Goal: Information Seeking & Learning: Learn about a topic

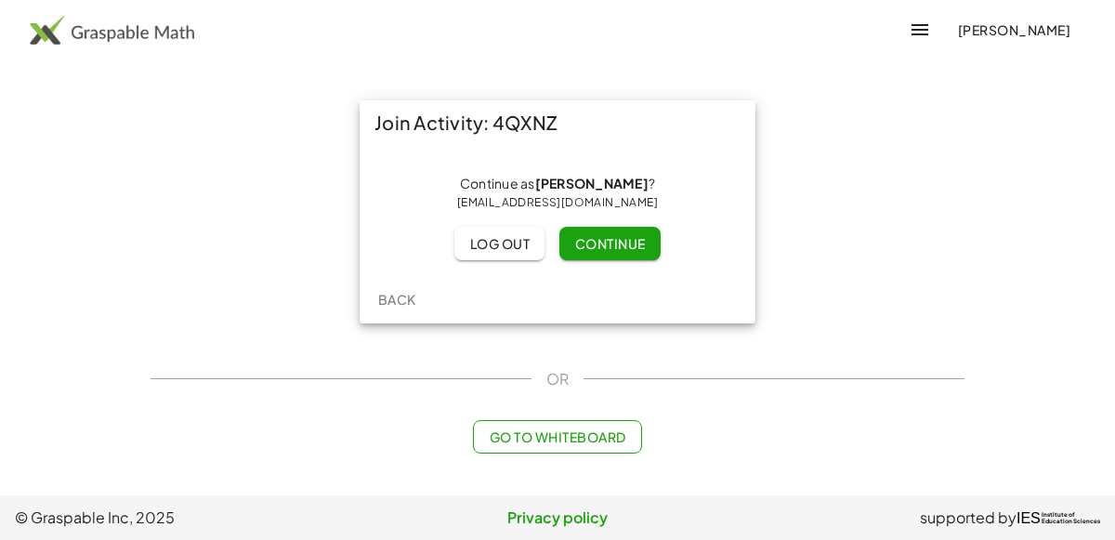
click at [583, 241] on span "Continue" at bounding box center [609, 243] width 71 height 17
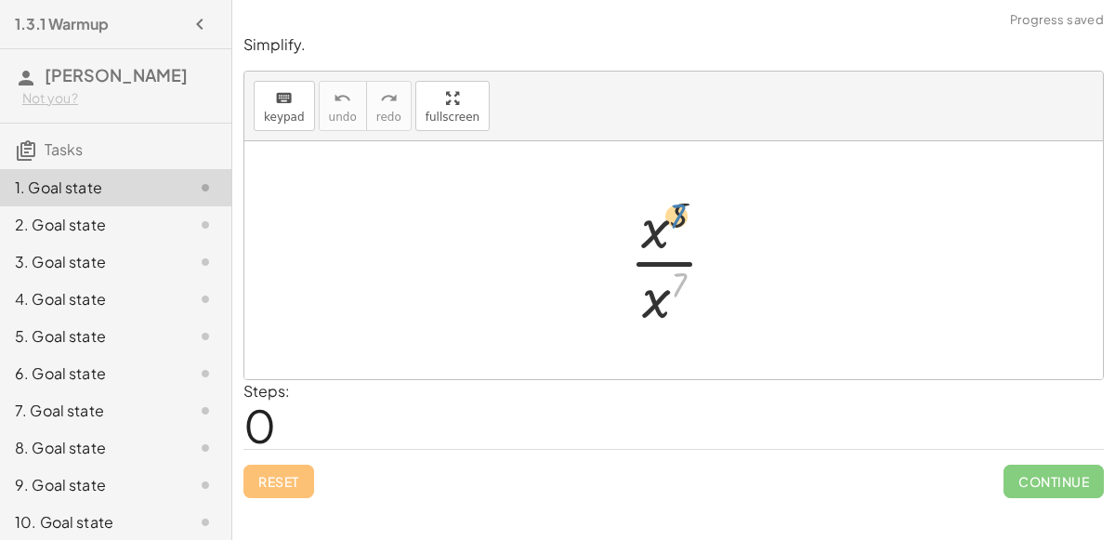
drag, startPoint x: 671, startPoint y: 291, endPoint x: 670, endPoint y: 222, distance: 68.8
click at [670, 222] on div at bounding box center [681, 260] width 122 height 143
drag, startPoint x: 659, startPoint y: 311, endPoint x: 662, endPoint y: 262, distance: 49.3
click at [662, 262] on div at bounding box center [681, 260] width 122 height 143
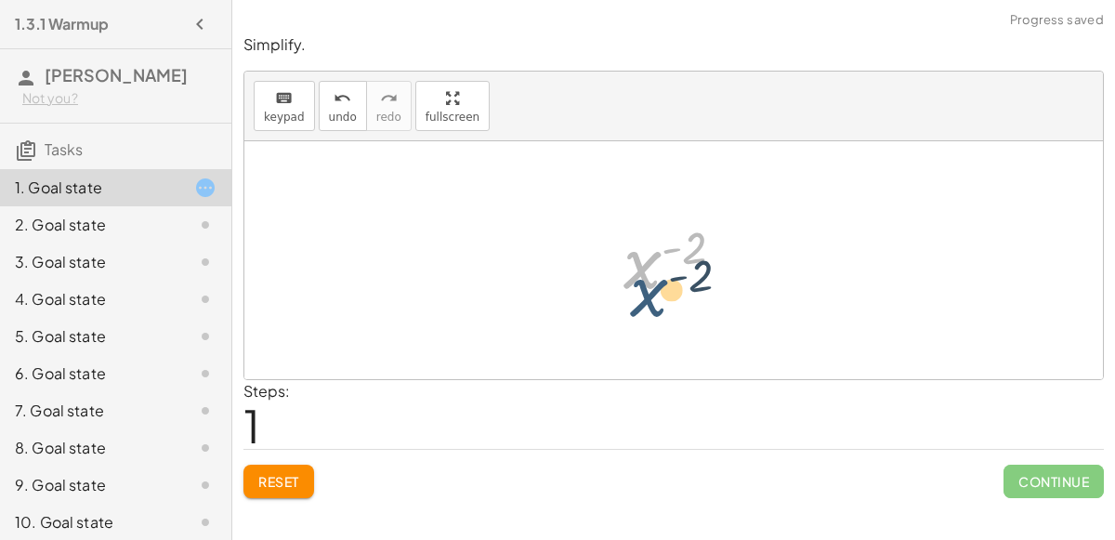
drag, startPoint x: 650, startPoint y: 245, endPoint x: 656, endPoint y: 274, distance: 29.5
click at [656, 274] on div at bounding box center [681, 261] width 135 height 92
drag, startPoint x: 680, startPoint y: 253, endPoint x: 637, endPoint y: 234, distance: 47.5
click at [637, 234] on div at bounding box center [681, 261] width 135 height 92
drag, startPoint x: 645, startPoint y: 259, endPoint x: 640, endPoint y: 318, distance: 58.7
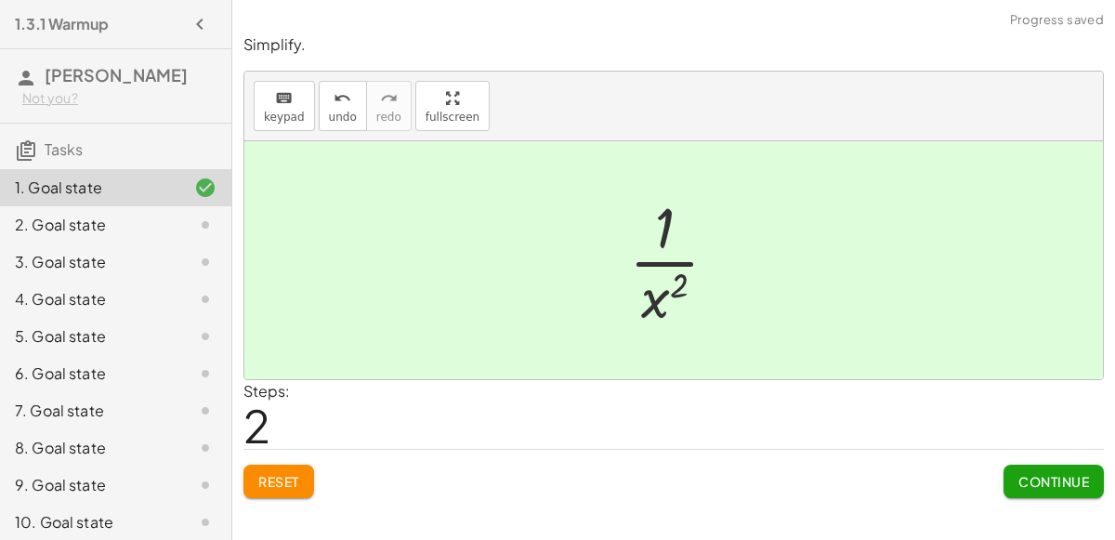
click at [1051, 473] on span "Continue" at bounding box center [1054, 481] width 71 height 17
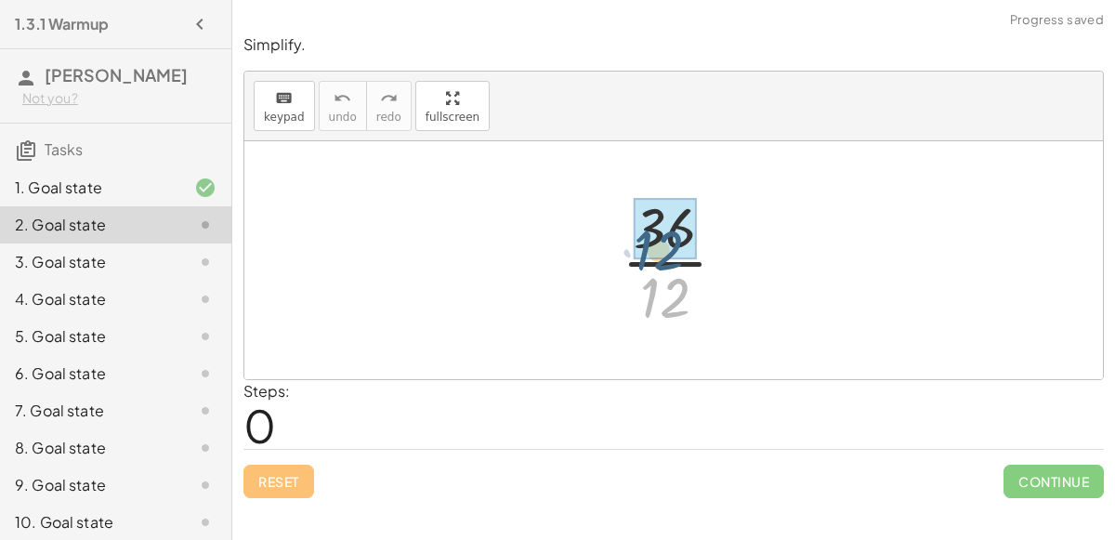
drag, startPoint x: 671, startPoint y: 281, endPoint x: 655, endPoint y: 221, distance: 61.5
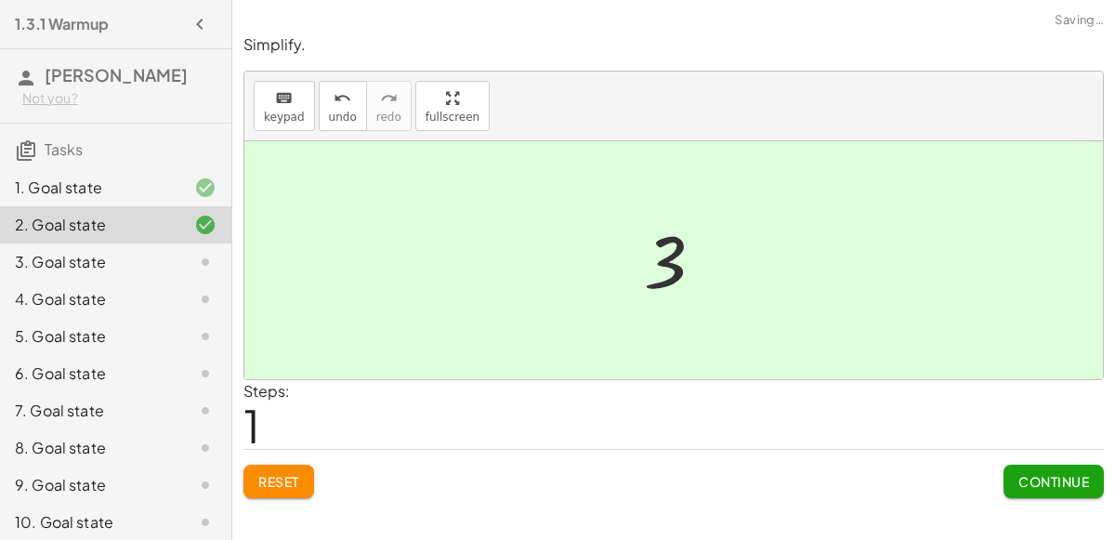
click at [1040, 494] on button "Continue" at bounding box center [1054, 481] width 100 height 33
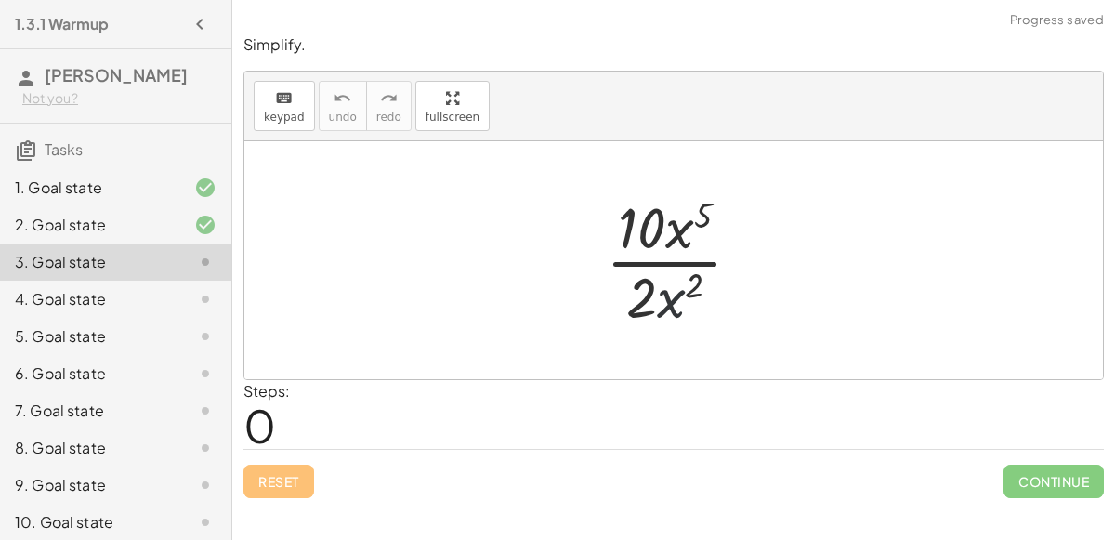
click at [668, 304] on div at bounding box center [681, 260] width 169 height 143
drag, startPoint x: 638, startPoint y: 296, endPoint x: 627, endPoint y: 246, distance: 51.4
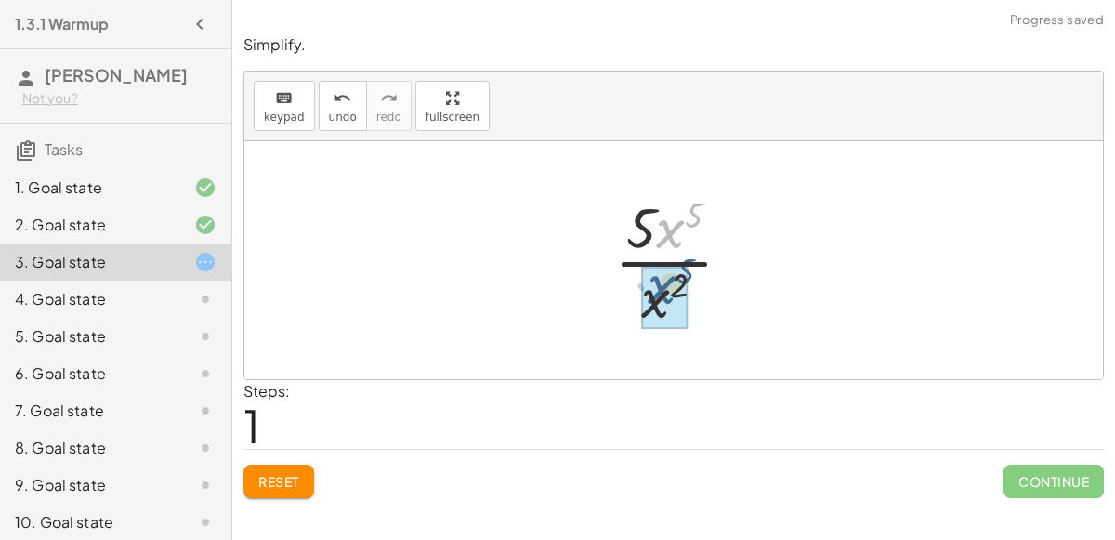
drag, startPoint x: 667, startPoint y: 234, endPoint x: 658, endPoint y: 293, distance: 59.3
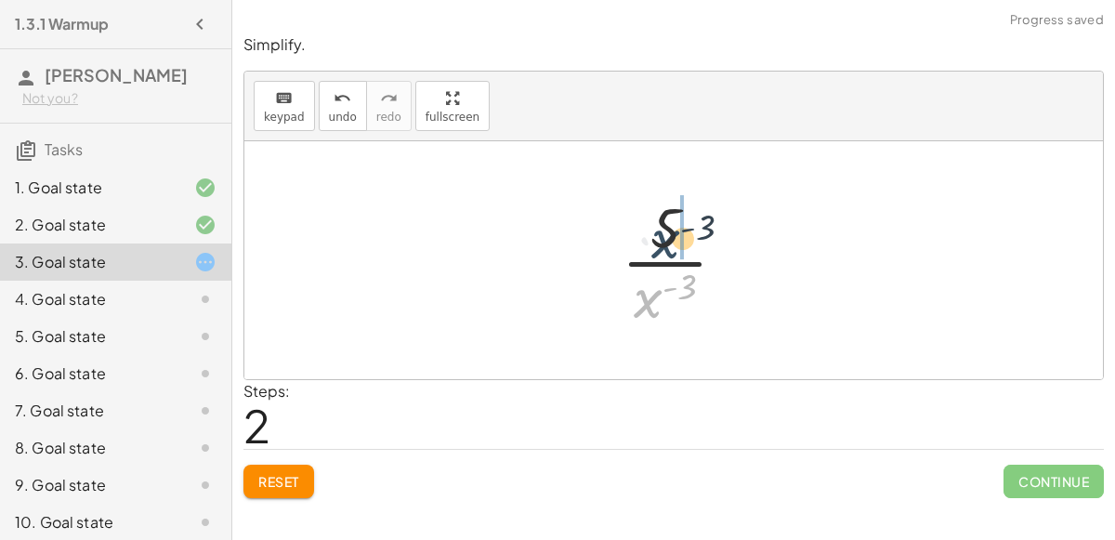
drag, startPoint x: 646, startPoint y: 292, endPoint x: 657, endPoint y: 210, distance: 82.5
click at [657, 210] on div at bounding box center [681, 260] width 138 height 143
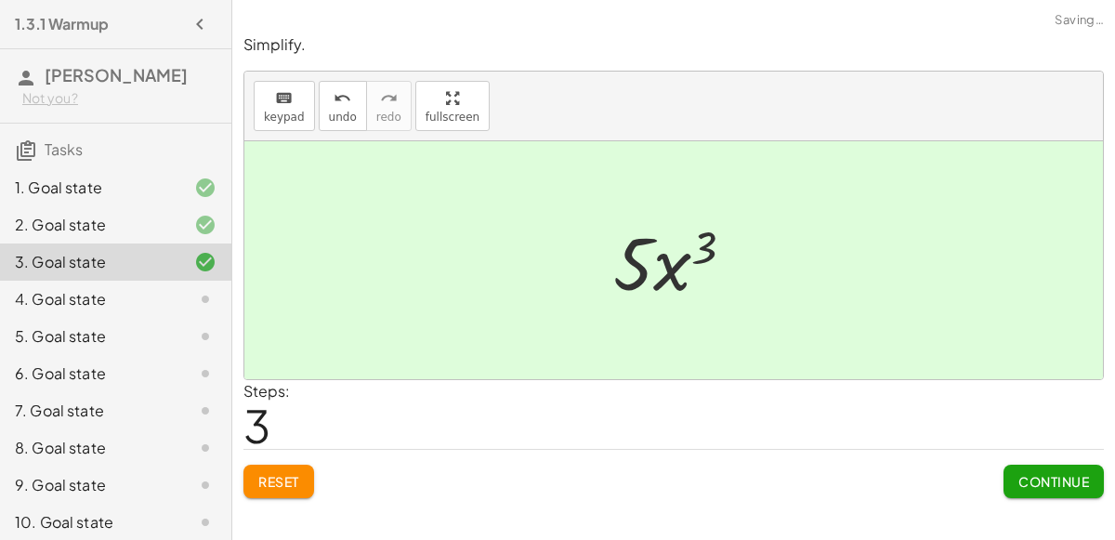
click at [1046, 473] on span "Continue" at bounding box center [1054, 481] width 71 height 17
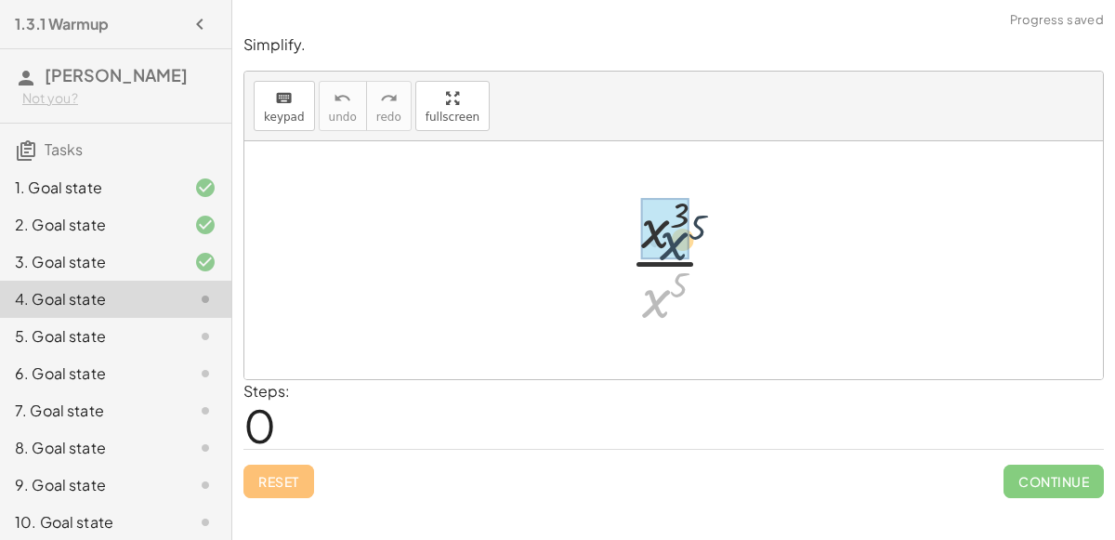
drag, startPoint x: 661, startPoint y: 295, endPoint x: 661, endPoint y: 231, distance: 63.2
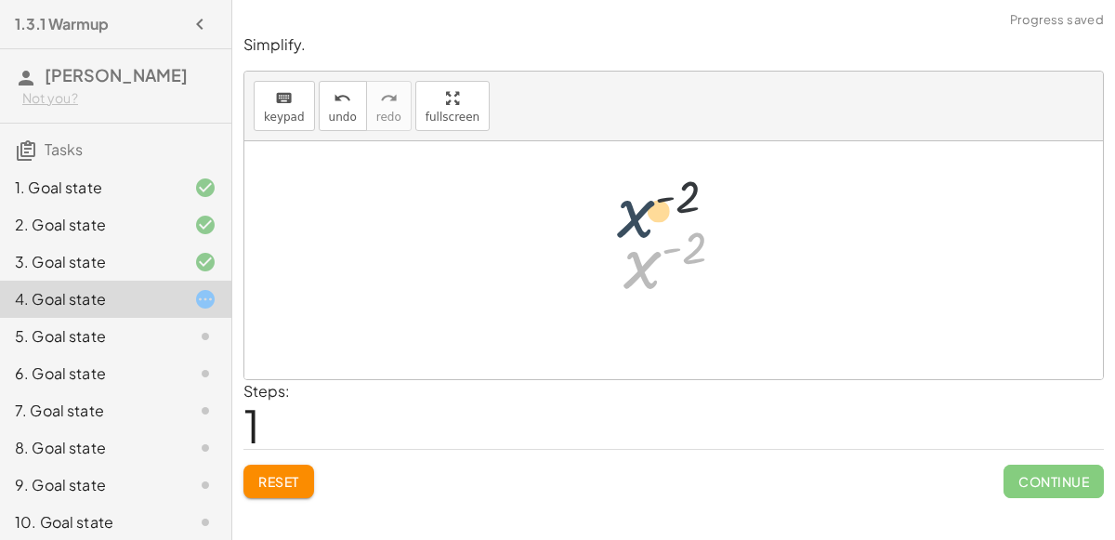
drag, startPoint x: 654, startPoint y: 261, endPoint x: 651, endPoint y: 201, distance: 60.5
drag, startPoint x: 650, startPoint y: 268, endPoint x: 655, endPoint y: 322, distance: 55.1
click at [655, 322] on div "· x 3 · x 5 x ( + 3 − 5 ) x ( - 2 ) x ( ) - 2" at bounding box center [673, 260] width 859 height 238
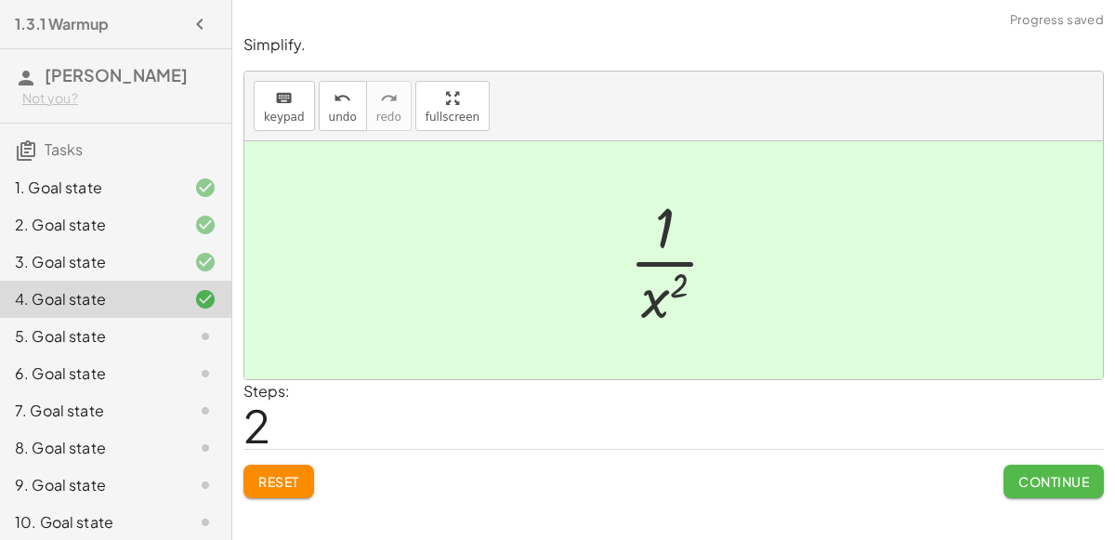
click at [1046, 480] on span "Continue" at bounding box center [1054, 481] width 71 height 17
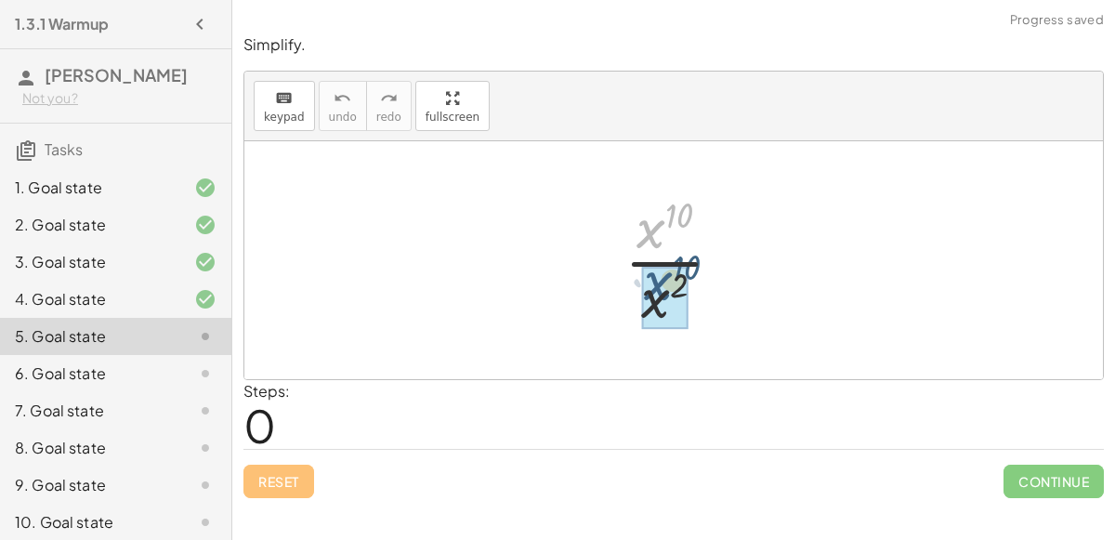
drag, startPoint x: 643, startPoint y: 235, endPoint x: 651, endPoint y: 289, distance: 54.4
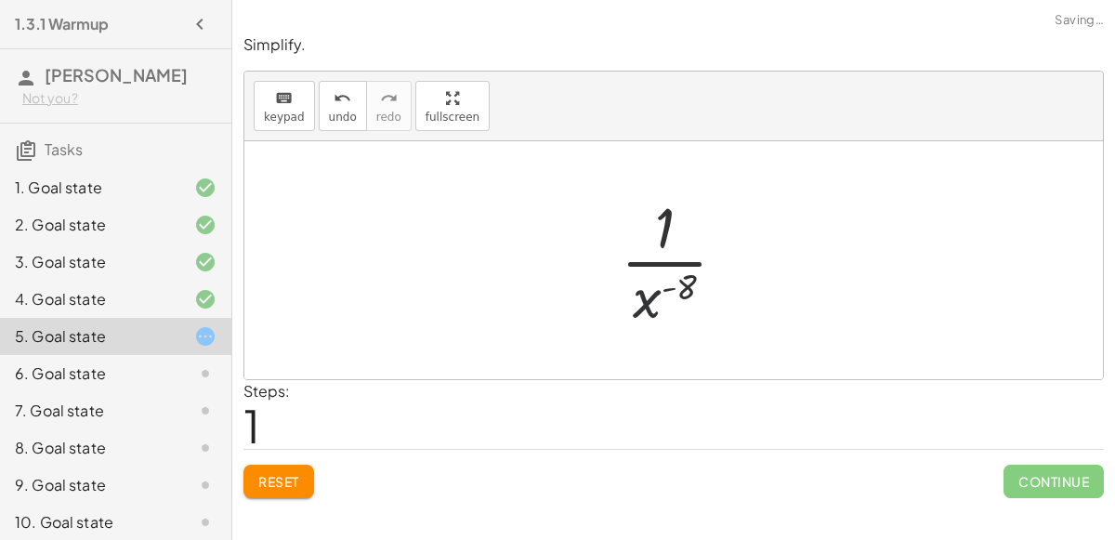
click at [624, 304] on div at bounding box center [681, 260] width 139 height 143
drag, startPoint x: 646, startPoint y: 301, endPoint x: 643, endPoint y: 241, distance: 60.5
click at [643, 241] on div at bounding box center [681, 260] width 139 height 143
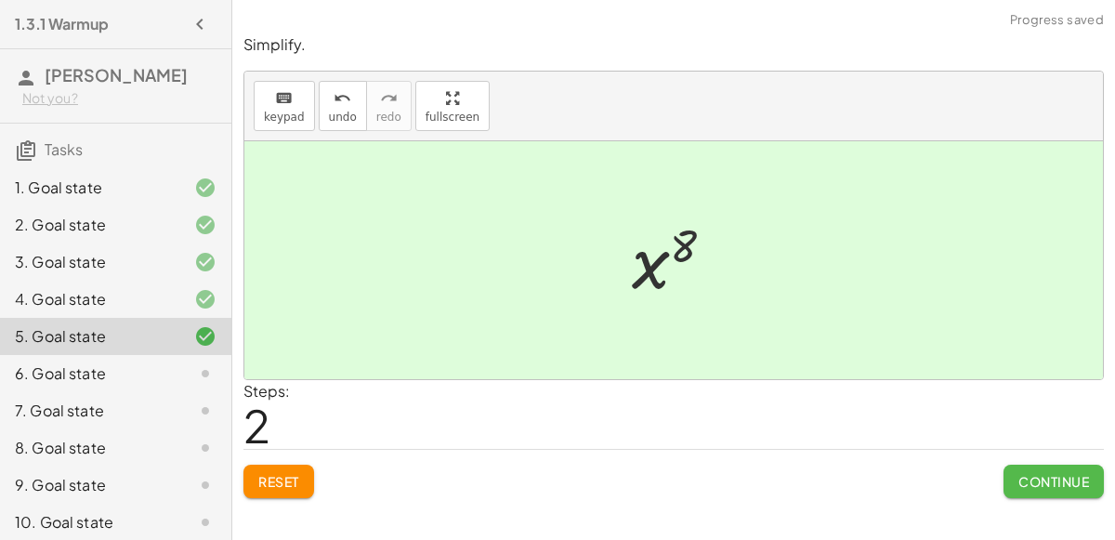
click at [1088, 469] on button "Continue" at bounding box center [1054, 481] width 100 height 33
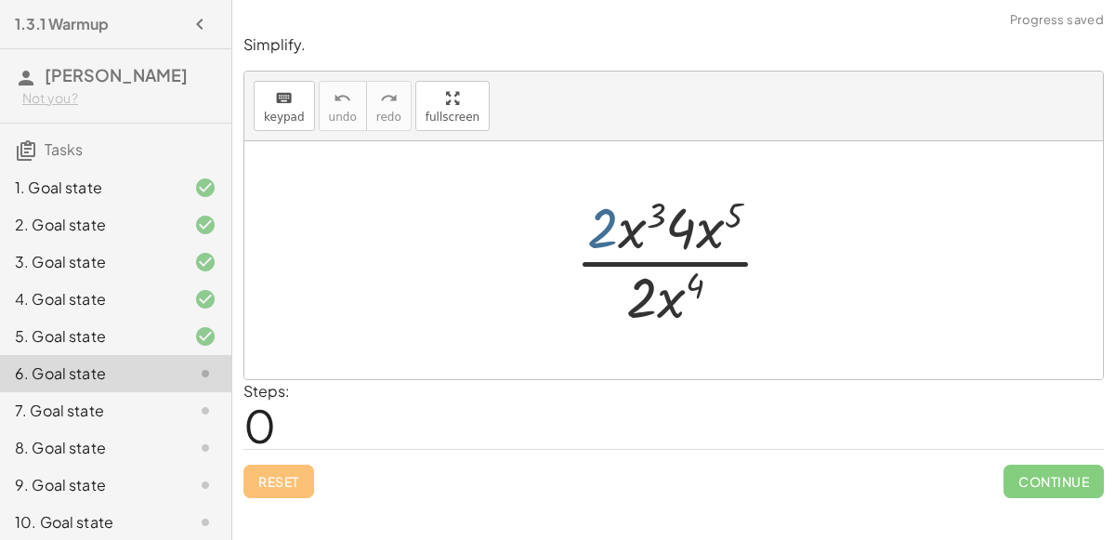
click at [609, 232] on div at bounding box center [681, 260] width 231 height 143
drag, startPoint x: 684, startPoint y: 225, endPoint x: 604, endPoint y: 228, distance: 80.0
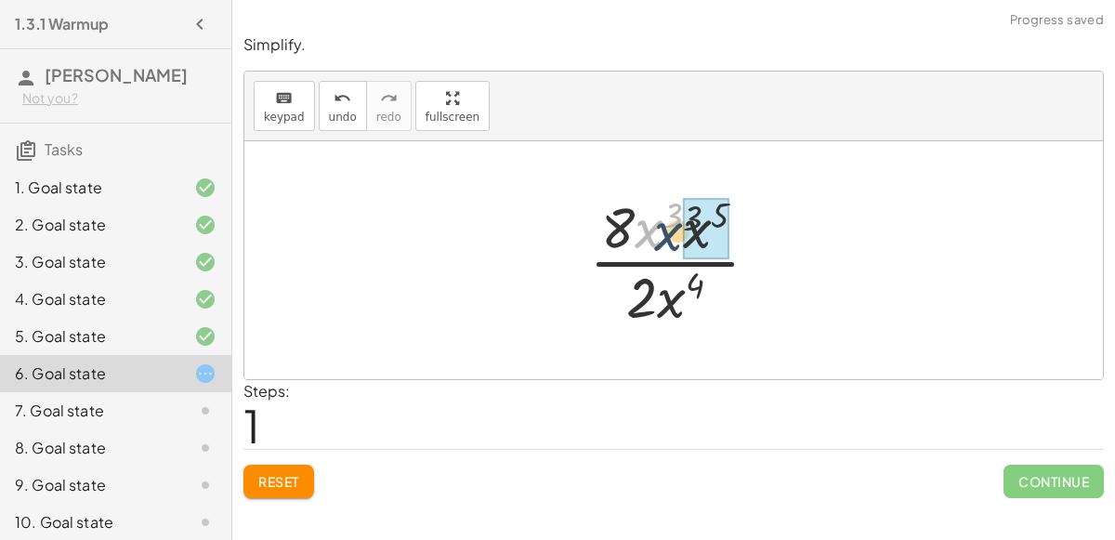
drag, startPoint x: 647, startPoint y: 233, endPoint x: 683, endPoint y: 234, distance: 36.3
click at [693, 209] on div at bounding box center [680, 260] width 205 height 143
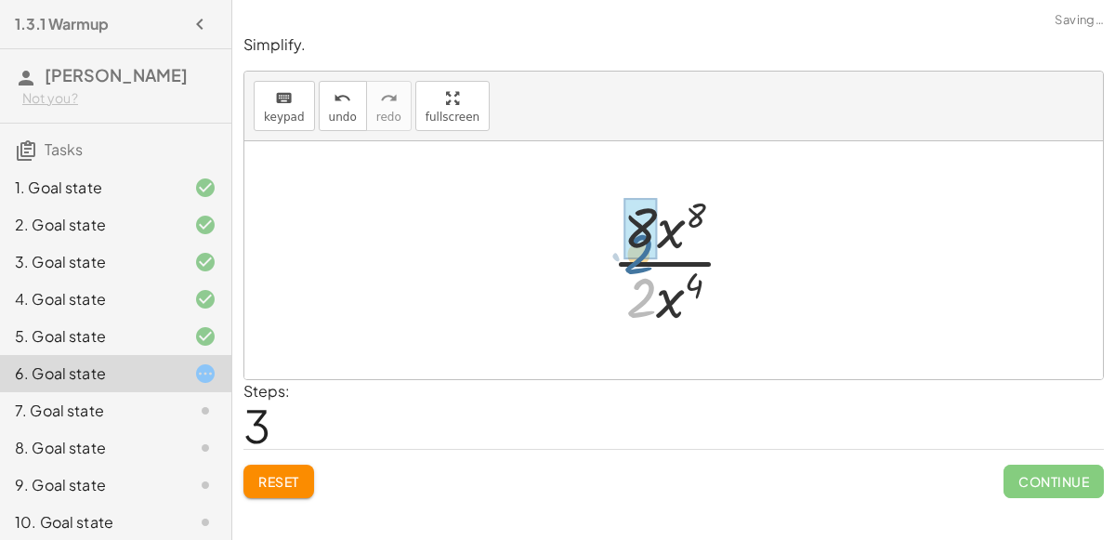
drag, startPoint x: 638, startPoint y: 302, endPoint x: 635, endPoint y: 256, distance: 46.6
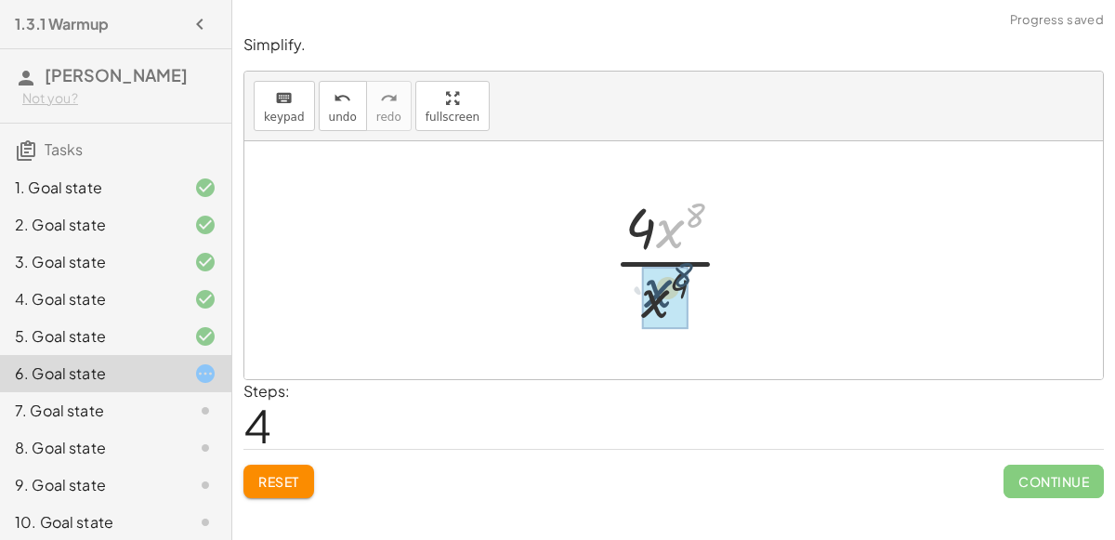
drag, startPoint x: 665, startPoint y: 236, endPoint x: 651, endPoint y: 305, distance: 70.0
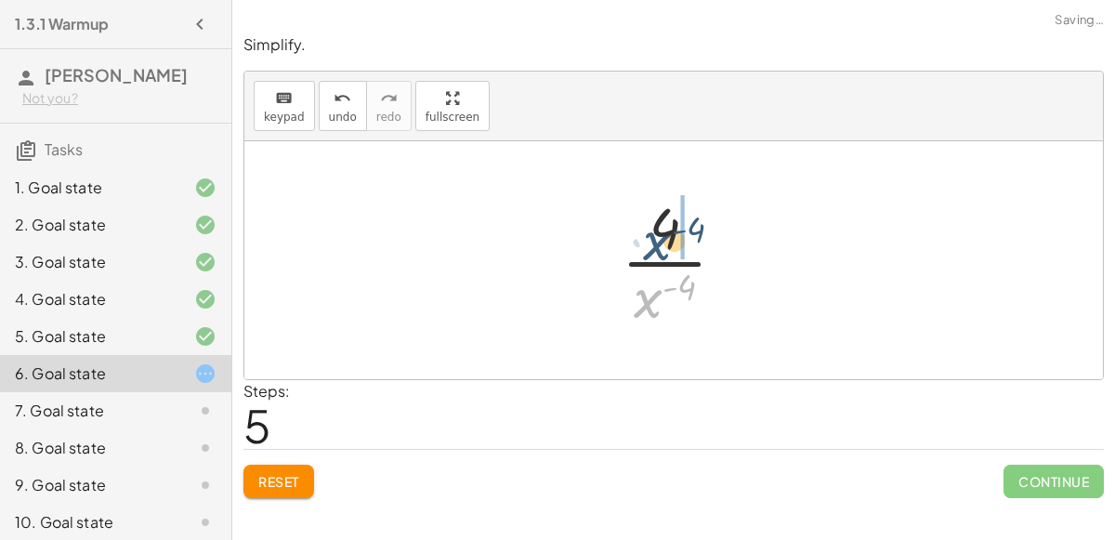
drag, startPoint x: 636, startPoint y: 302, endPoint x: 645, endPoint y: 243, distance: 59.3
click at [645, 243] on div at bounding box center [681, 260] width 138 height 143
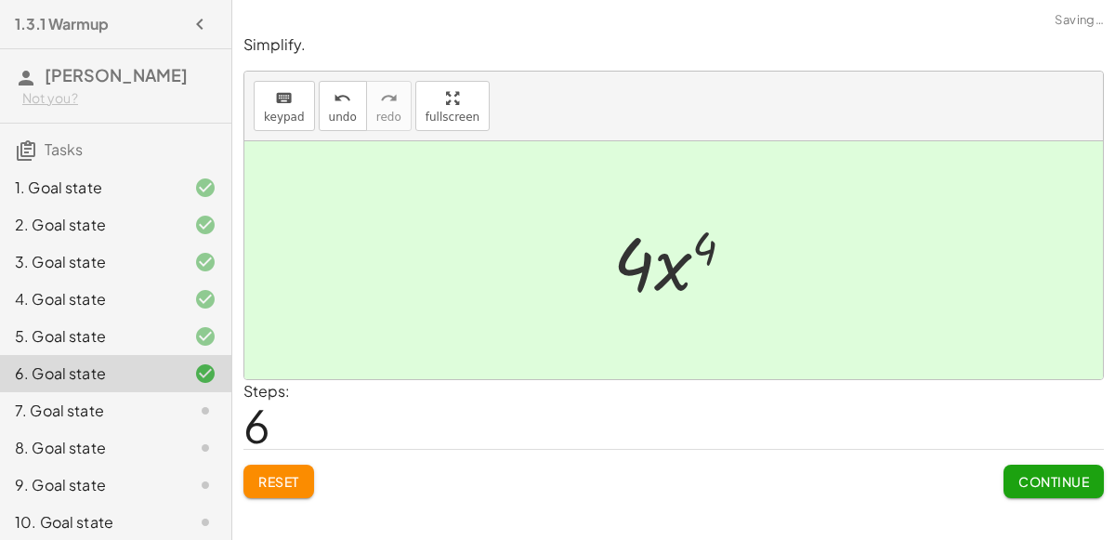
click at [1059, 491] on button "Continue" at bounding box center [1054, 481] width 100 height 33
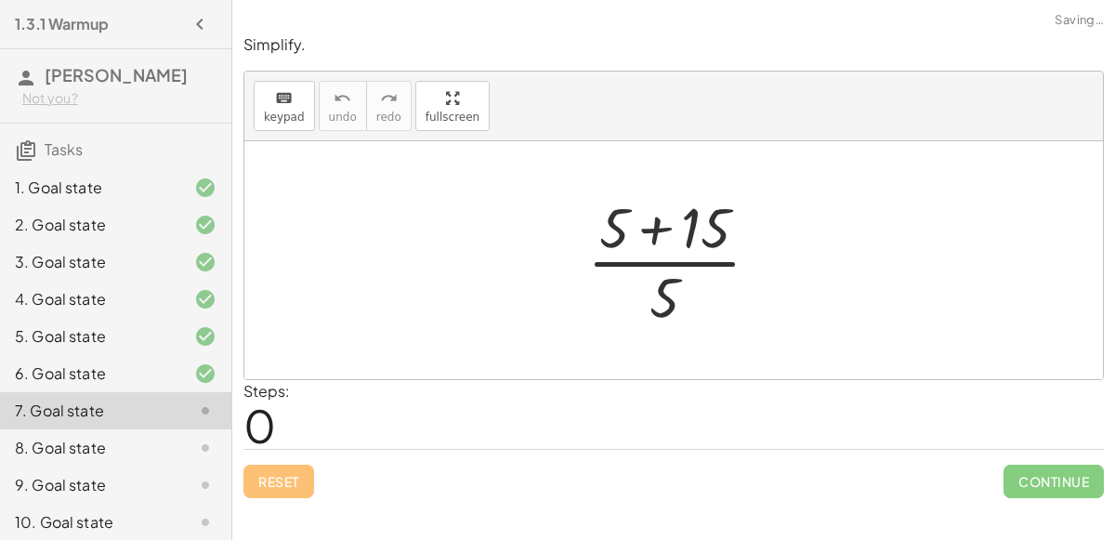
click at [659, 227] on div at bounding box center [681, 260] width 206 height 143
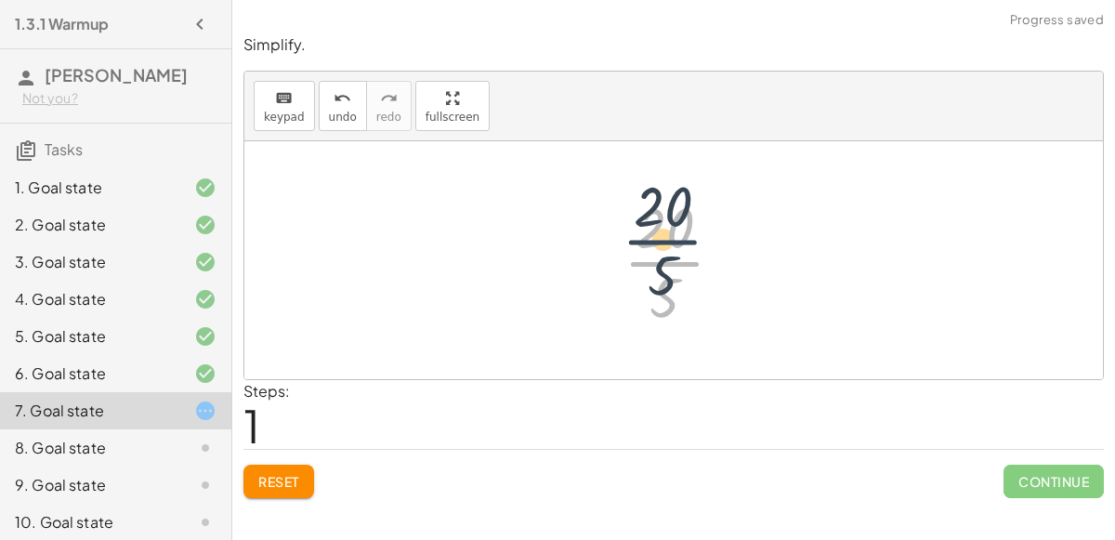
drag, startPoint x: 673, startPoint y: 276, endPoint x: 670, endPoint y: 254, distance: 22.5
click at [670, 254] on div at bounding box center [681, 260] width 134 height 143
drag, startPoint x: 666, startPoint y: 302, endPoint x: 662, endPoint y: 254, distance: 48.6
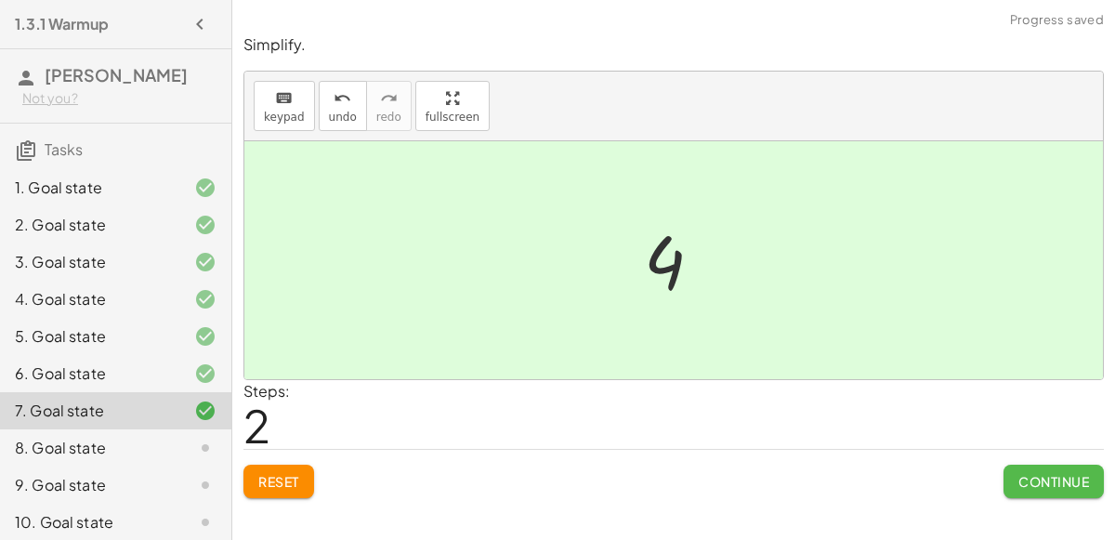
click at [1028, 480] on span "Continue" at bounding box center [1054, 481] width 71 height 17
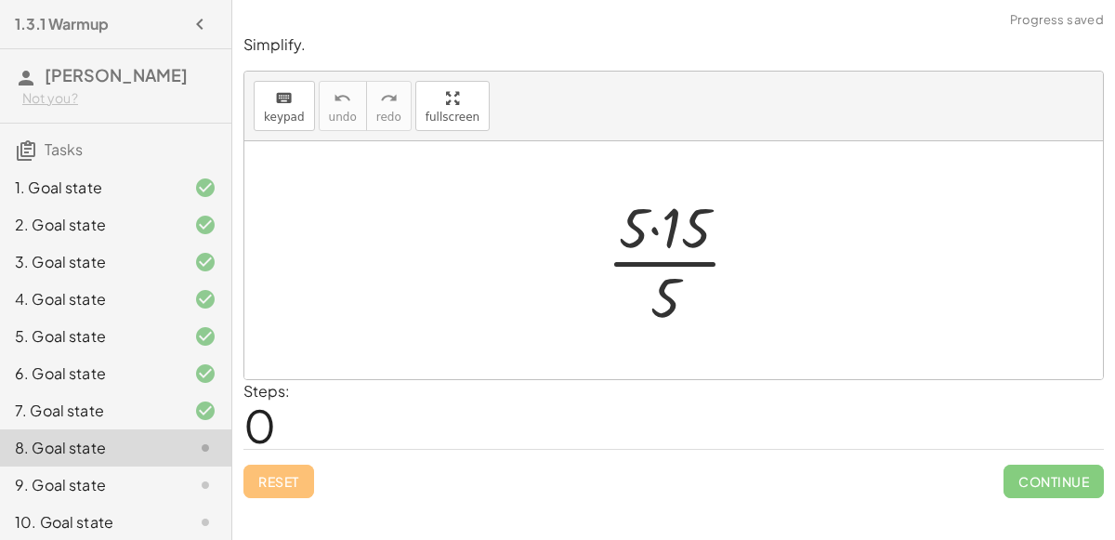
click at [655, 234] on div at bounding box center [681, 260] width 167 height 143
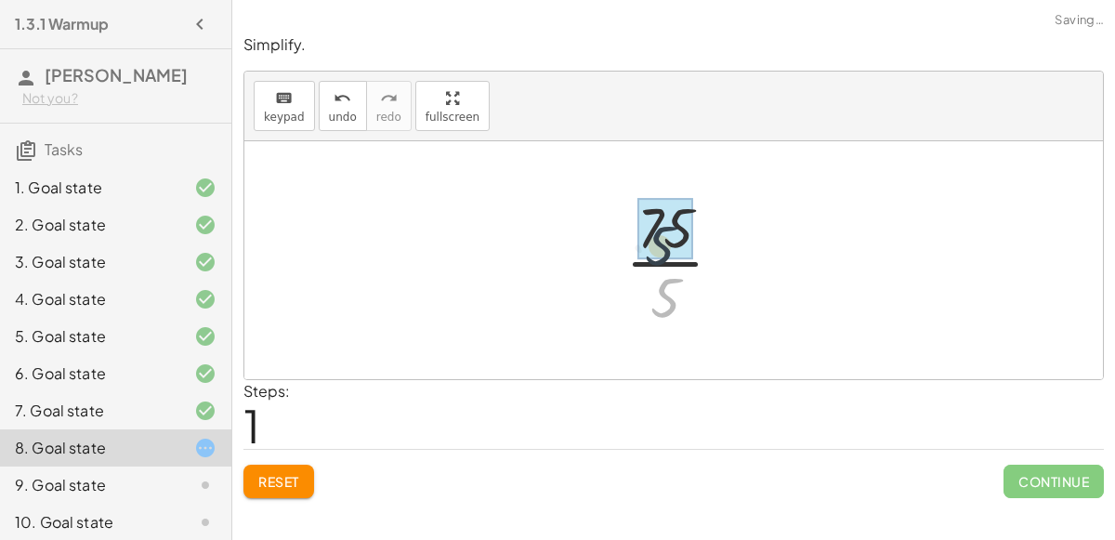
drag, startPoint x: 668, startPoint y: 312, endPoint x: 663, endPoint y: 255, distance: 57.9
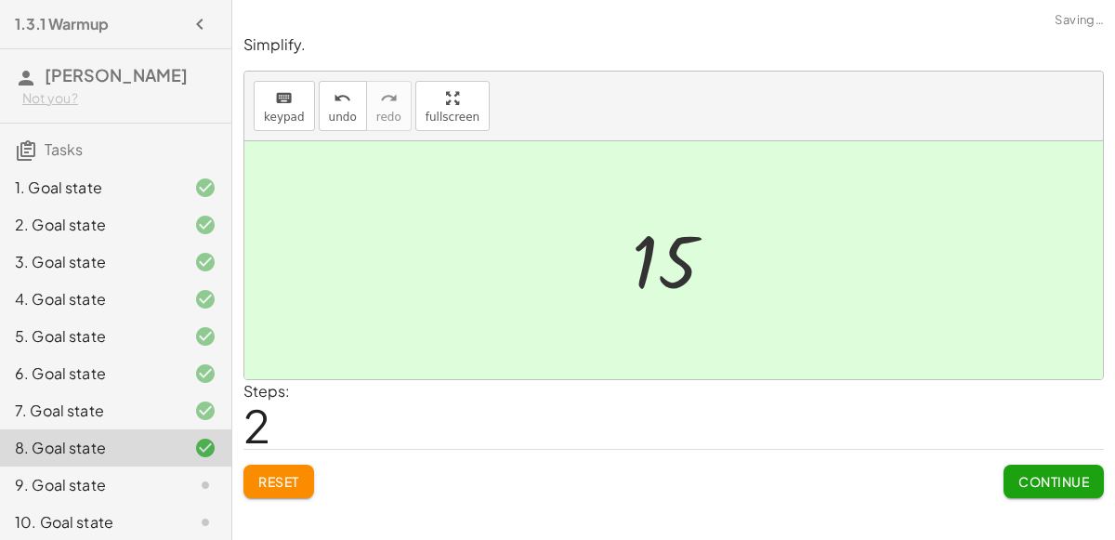
click at [1081, 479] on span "Continue" at bounding box center [1054, 481] width 71 height 17
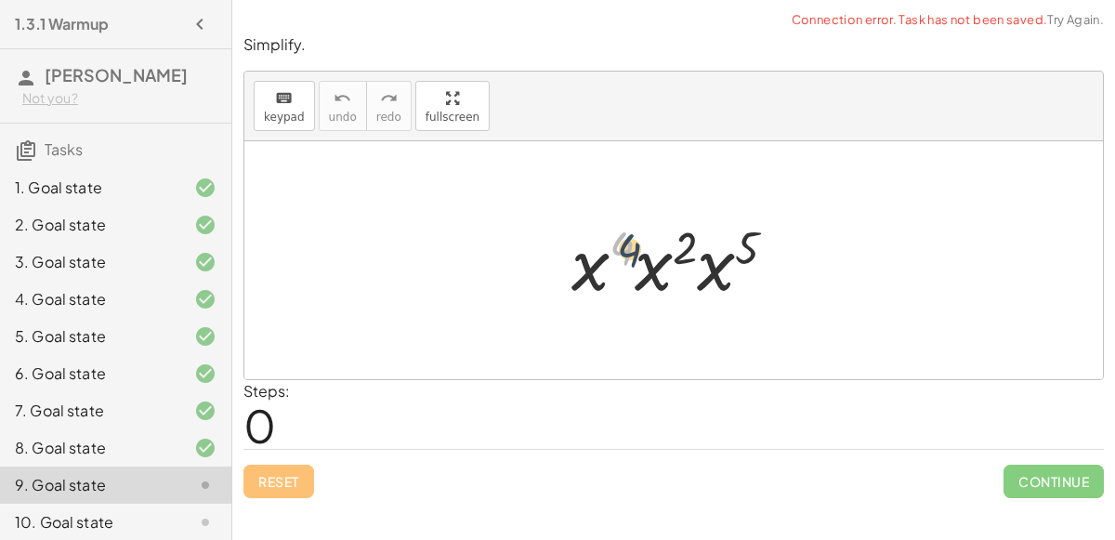
drag, startPoint x: 612, startPoint y: 266, endPoint x: 625, endPoint y: 270, distance: 14.4
click at [625, 270] on div at bounding box center [681, 261] width 239 height 96
drag, startPoint x: 619, startPoint y: 246, endPoint x: 689, endPoint y: 244, distance: 69.7
click at [689, 244] on div at bounding box center [681, 261] width 239 height 96
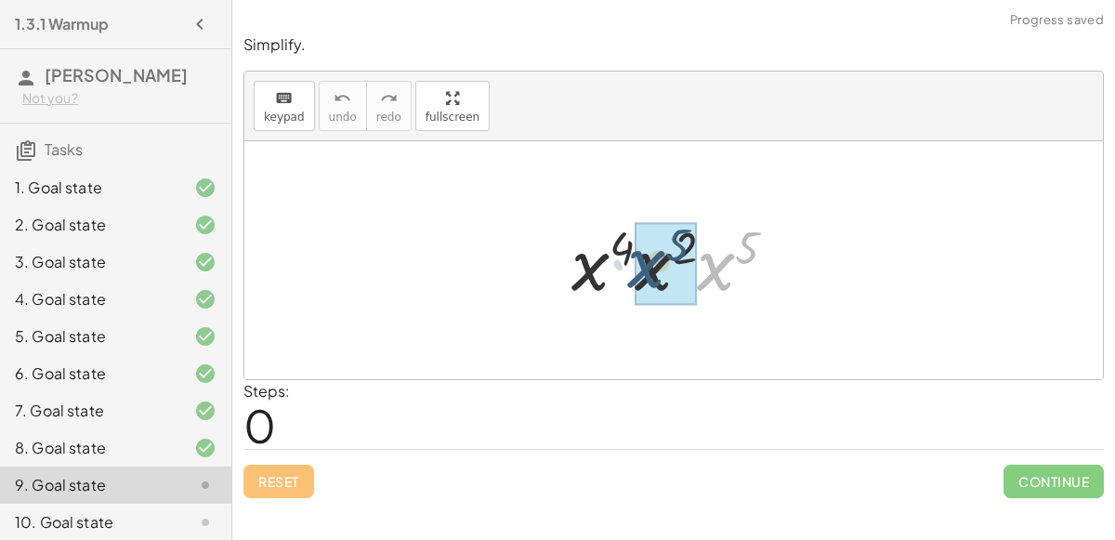
drag, startPoint x: 729, startPoint y: 264, endPoint x: 661, endPoint y: 262, distance: 67.9
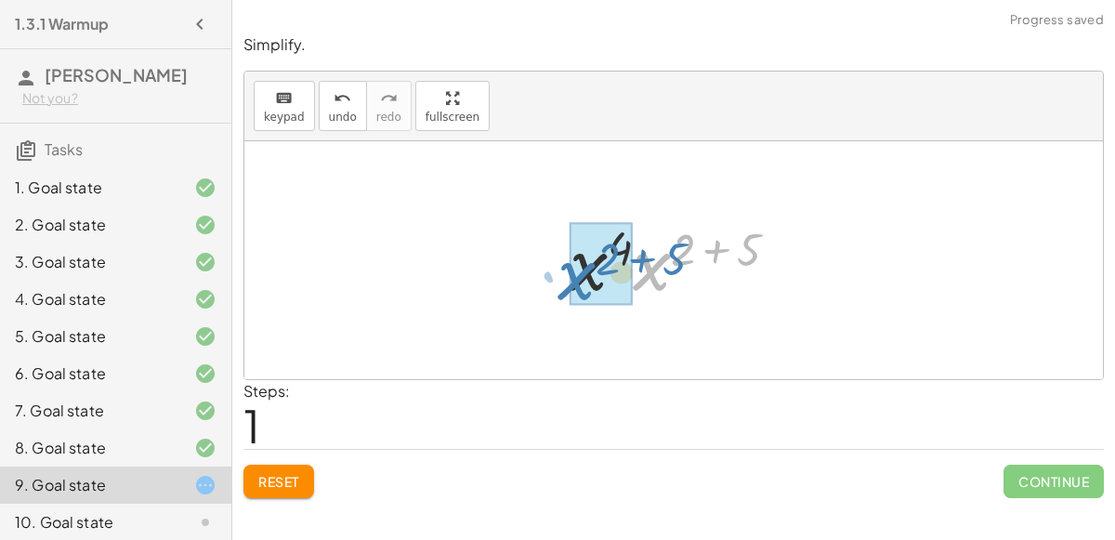
drag, startPoint x: 659, startPoint y: 268, endPoint x: 583, endPoint y: 277, distance: 76.8
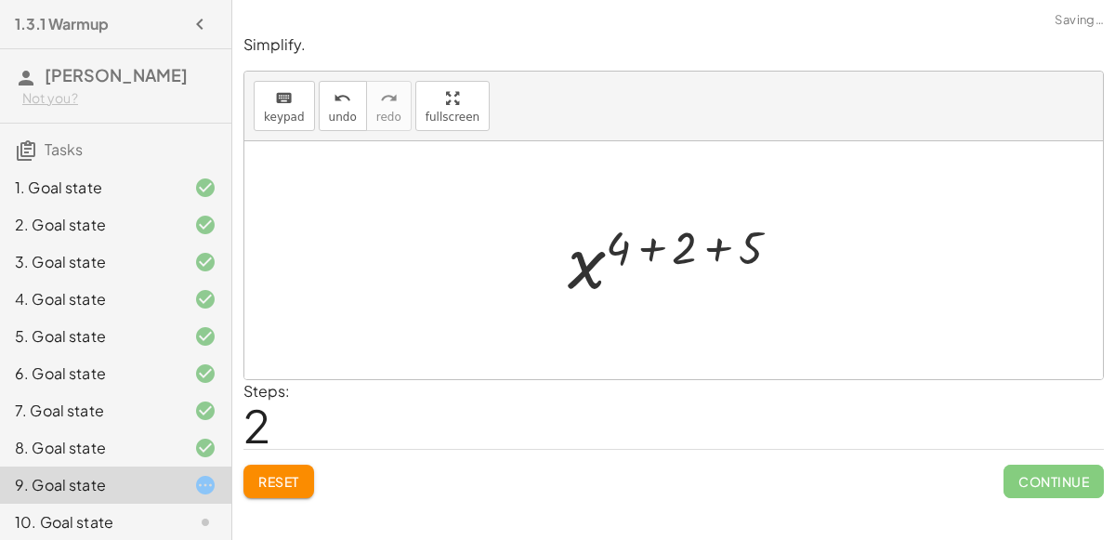
click at [657, 250] on div at bounding box center [681, 261] width 245 height 92
click at [676, 257] on div at bounding box center [680, 261] width 179 height 92
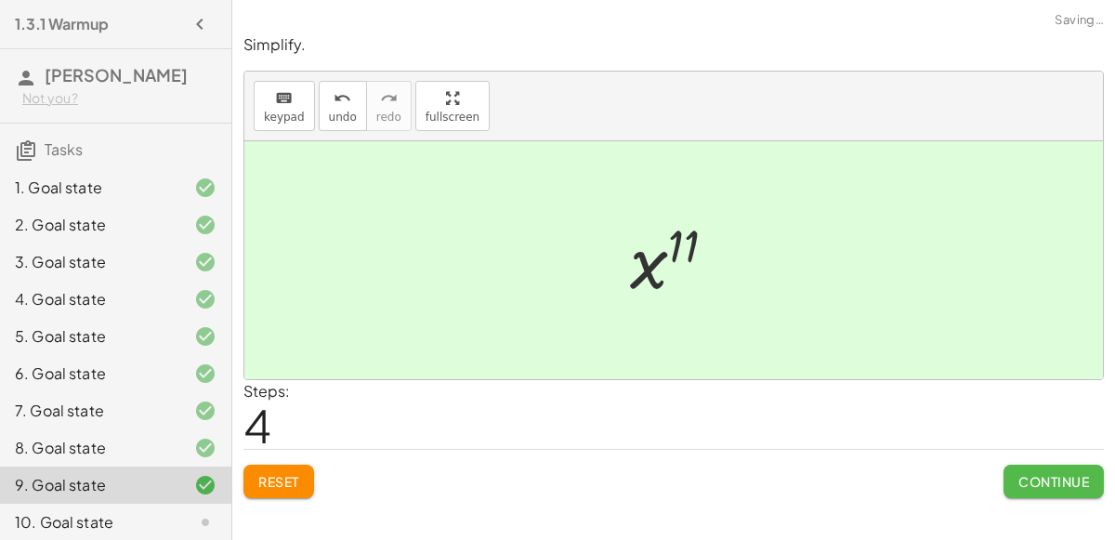
click at [1079, 488] on button "Continue" at bounding box center [1054, 481] width 100 height 33
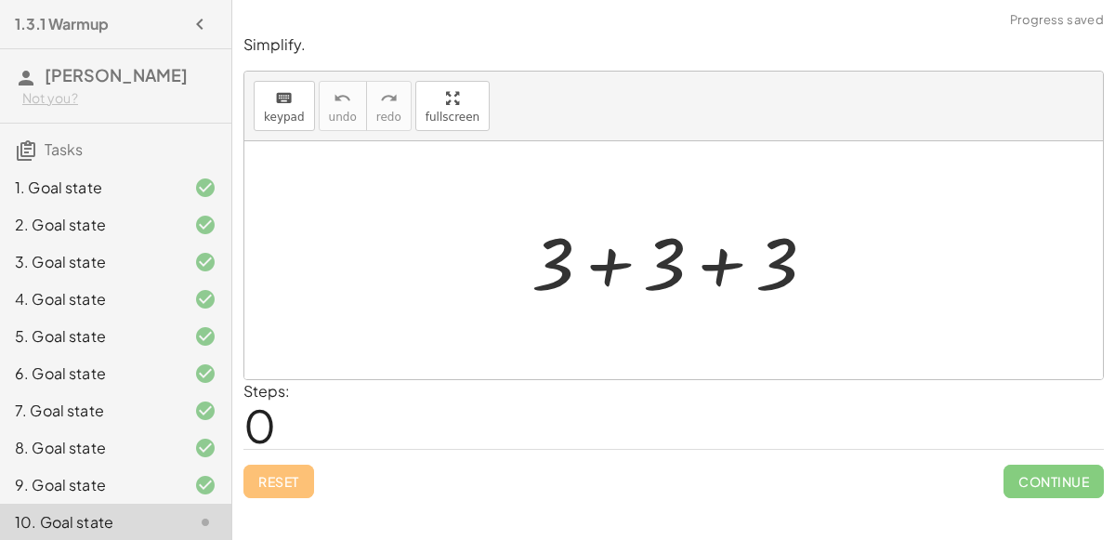
click at [712, 262] on div at bounding box center [680, 261] width 317 height 96
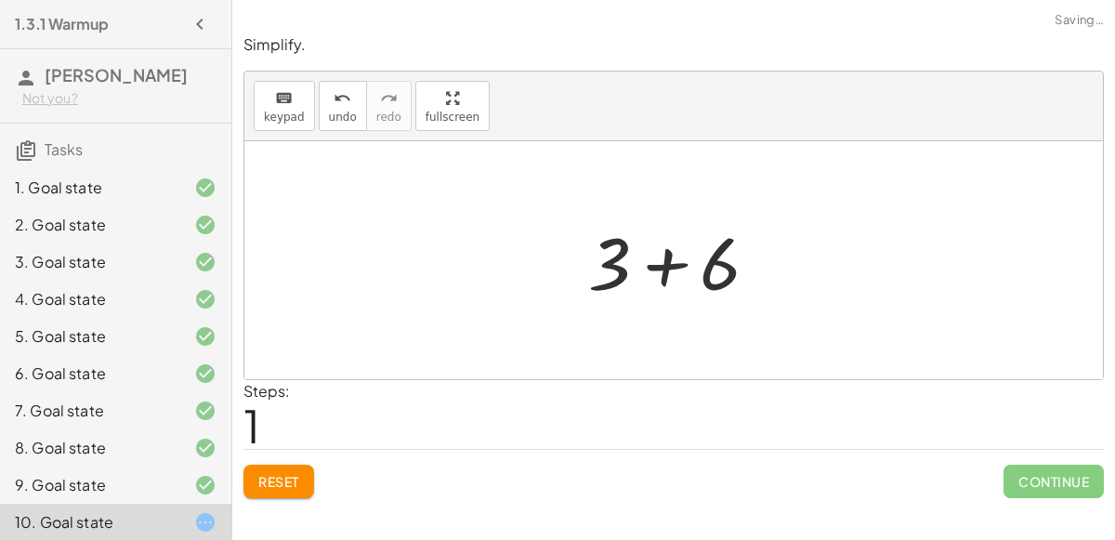
click at [665, 274] on div at bounding box center [681, 261] width 204 height 96
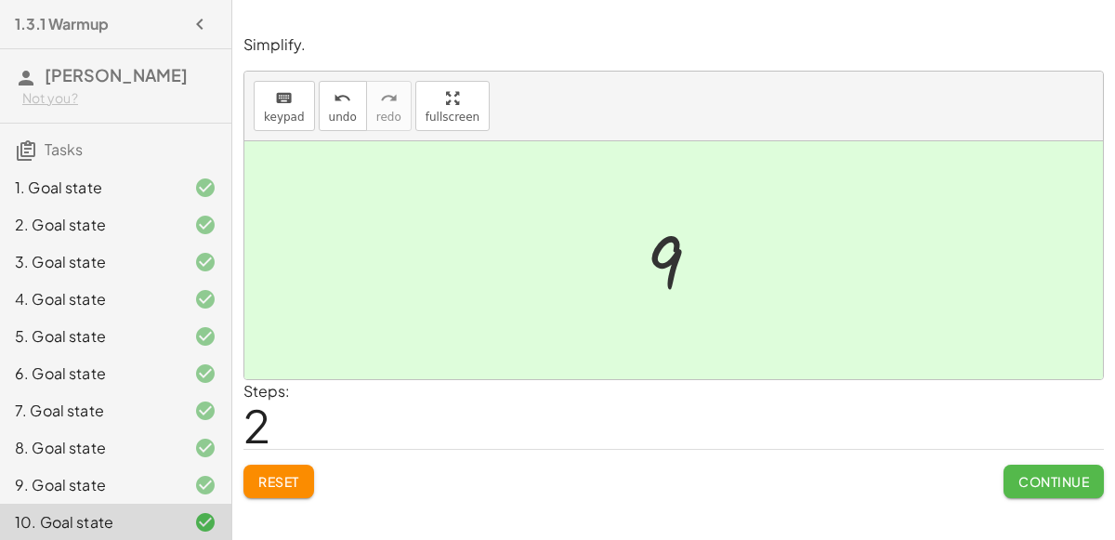
click at [1047, 480] on span "Continue" at bounding box center [1054, 481] width 71 height 17
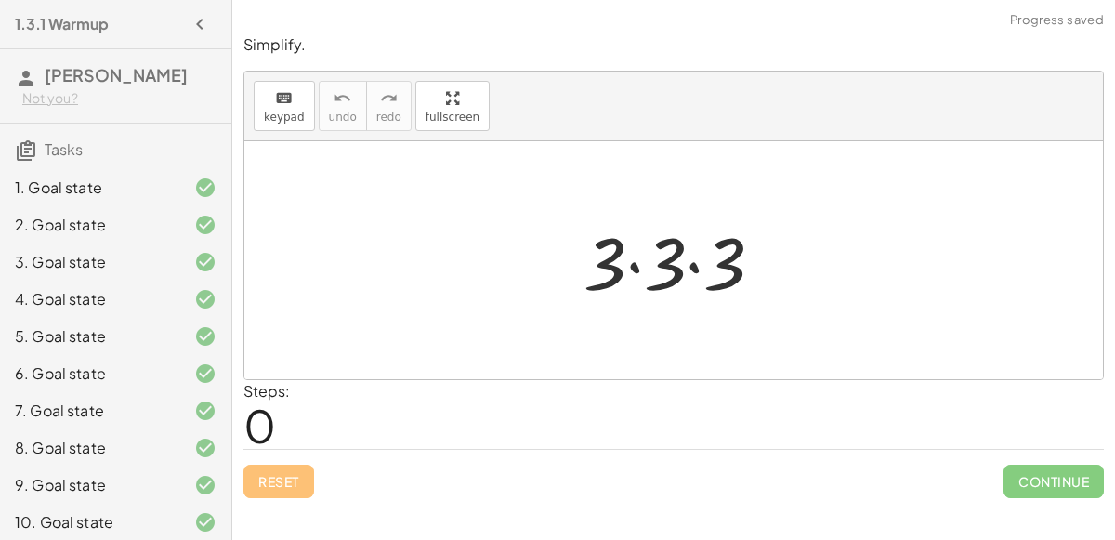
click at [693, 269] on div at bounding box center [681, 261] width 214 height 96
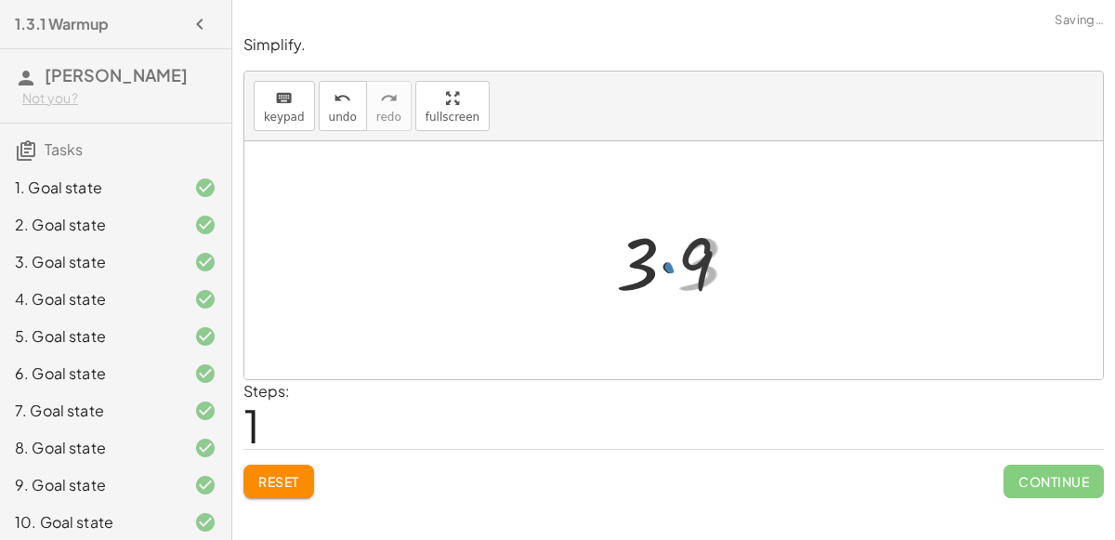
click at [678, 270] on div at bounding box center [682, 261] width 148 height 96
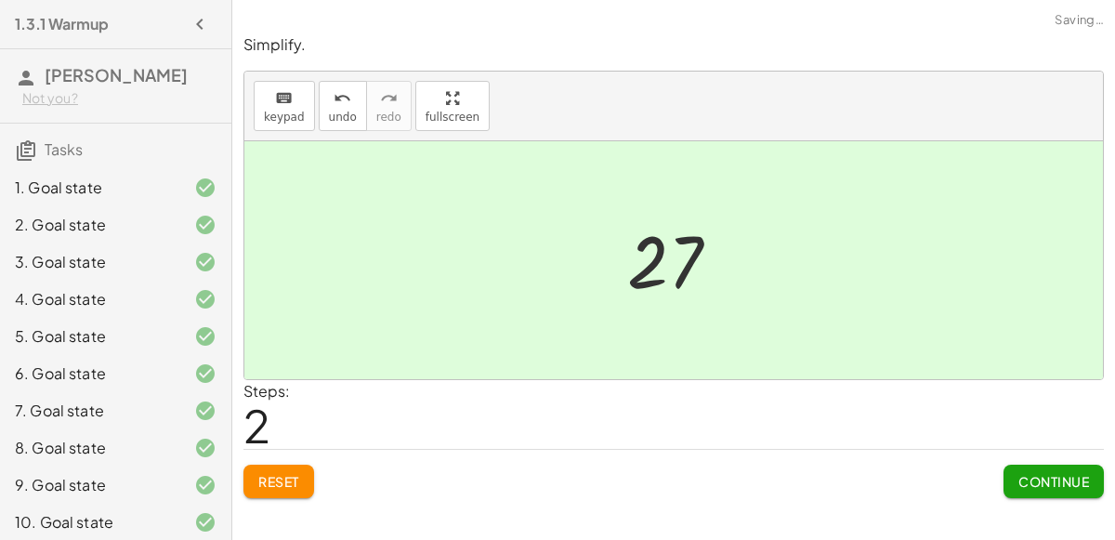
click at [1050, 496] on div "Simplify. keyboard keypad undo undo redo redo fullscreen · 3 · 3 · 3 · 3 · 9 27…" at bounding box center [673, 266] width 883 height 486
click at [1040, 484] on span "Continue" at bounding box center [1054, 481] width 71 height 17
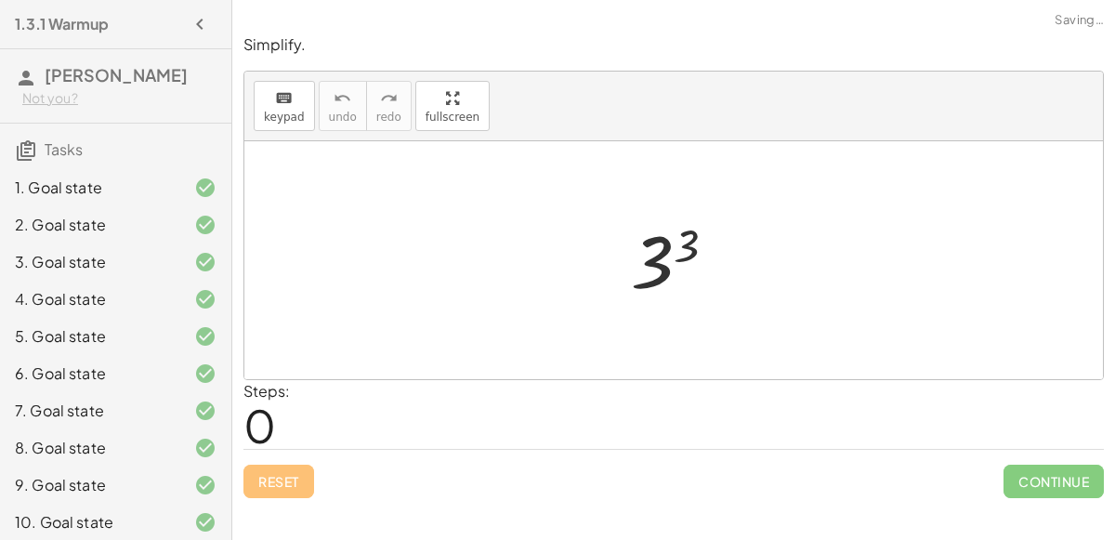
click at [670, 256] on div at bounding box center [681, 261] width 119 height 92
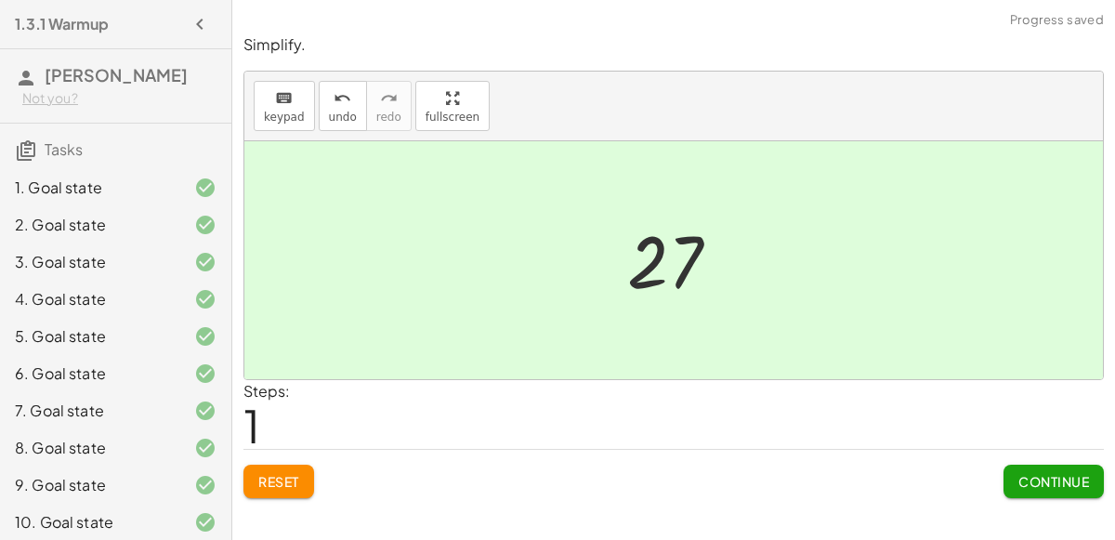
click at [1061, 487] on span "Continue" at bounding box center [1054, 481] width 71 height 17
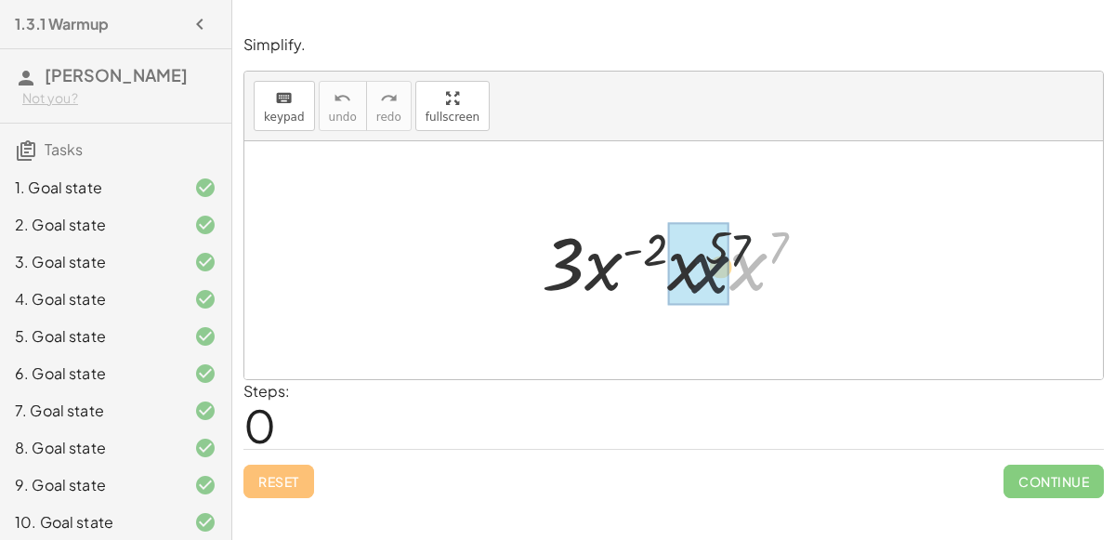
drag, startPoint x: 735, startPoint y: 273, endPoint x: 678, endPoint y: 274, distance: 56.7
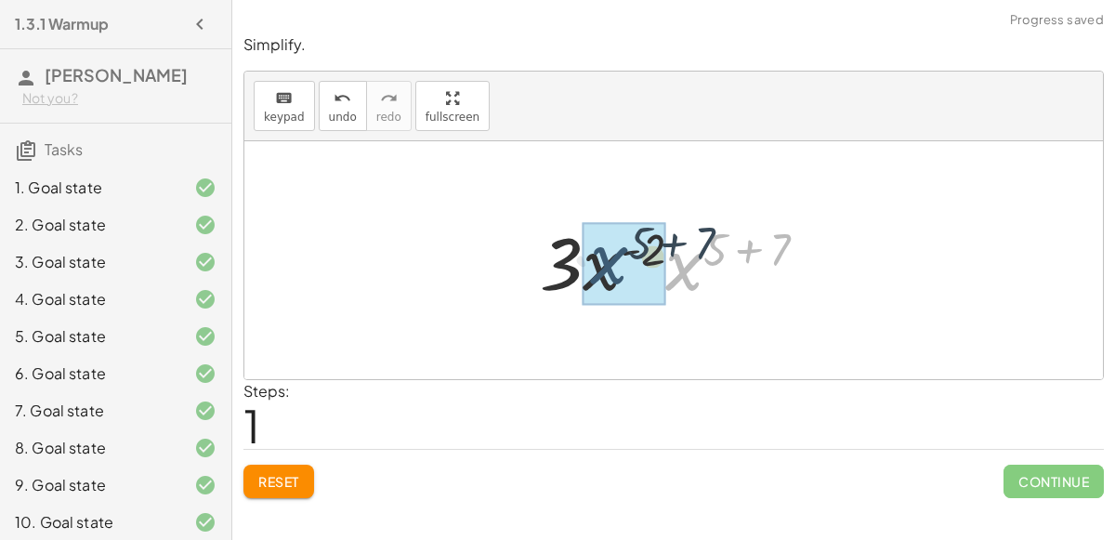
drag, startPoint x: 680, startPoint y: 274, endPoint x: 593, endPoint y: 264, distance: 88.0
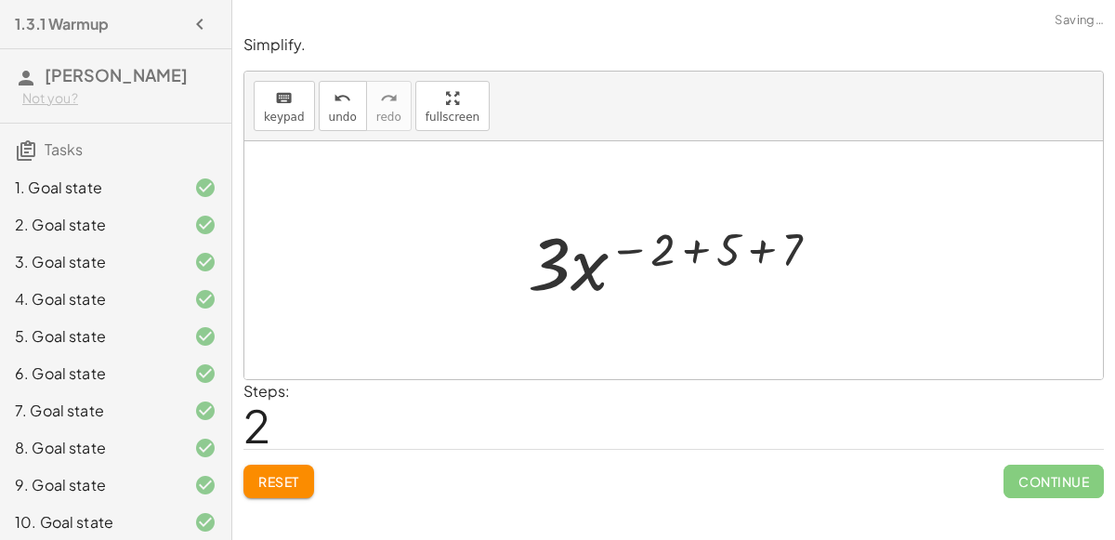
click at [687, 249] on div at bounding box center [681, 261] width 325 height 96
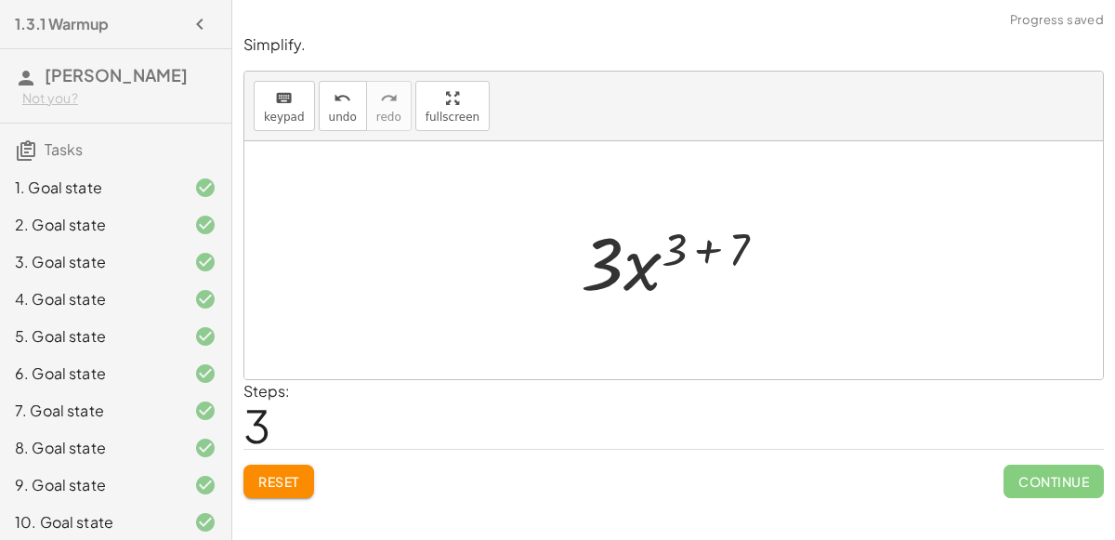
click at [707, 249] on div at bounding box center [681, 261] width 219 height 96
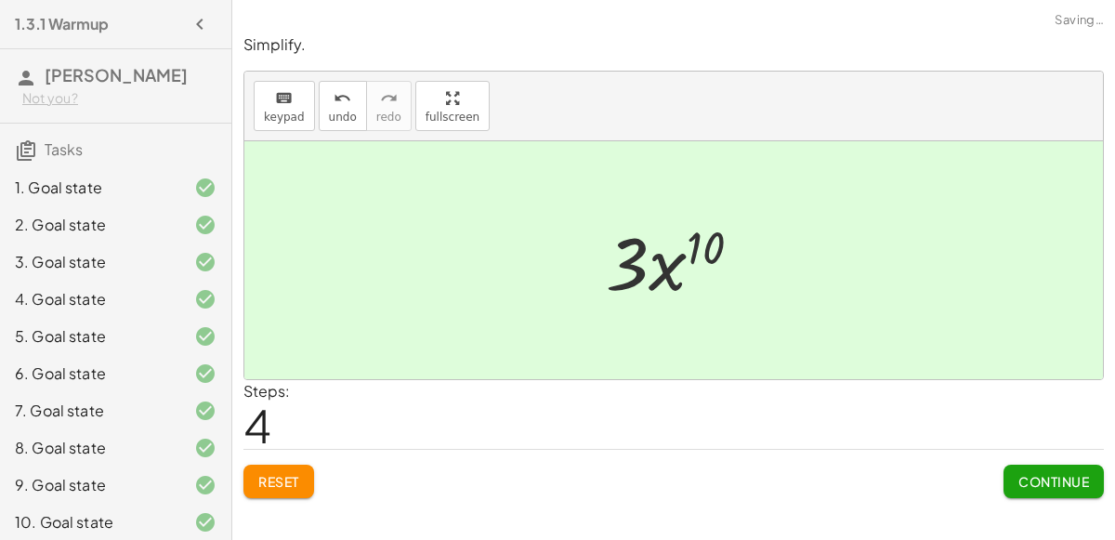
click at [676, 263] on div at bounding box center [681, 261] width 169 height 96
click at [1046, 492] on button "Continue" at bounding box center [1054, 481] width 100 height 33
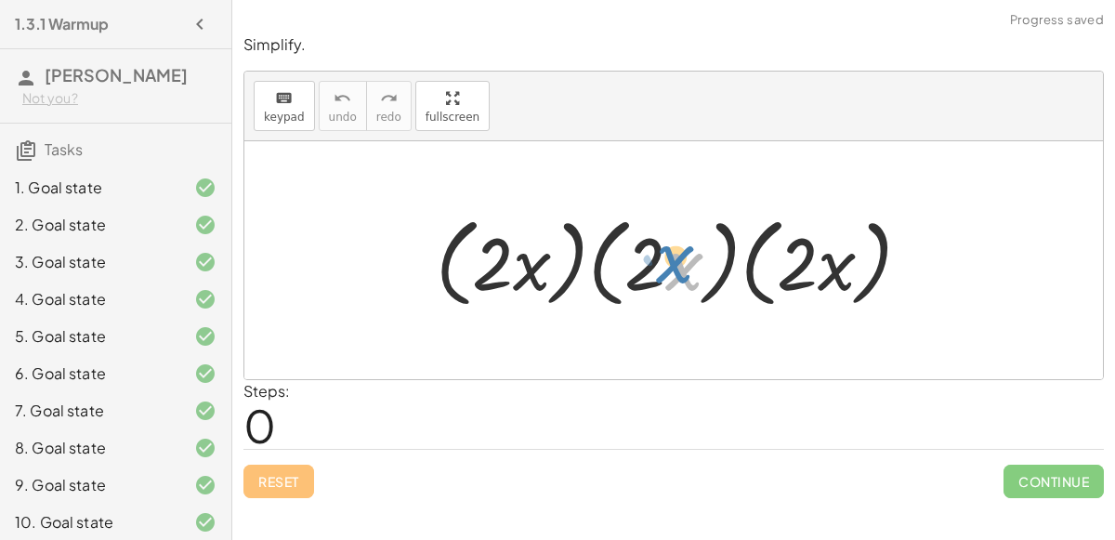
drag, startPoint x: 686, startPoint y: 275, endPoint x: 677, endPoint y: 268, distance: 11.9
click at [677, 268] on div at bounding box center [681, 260] width 509 height 107
click at [637, 277] on div at bounding box center [681, 260] width 509 height 107
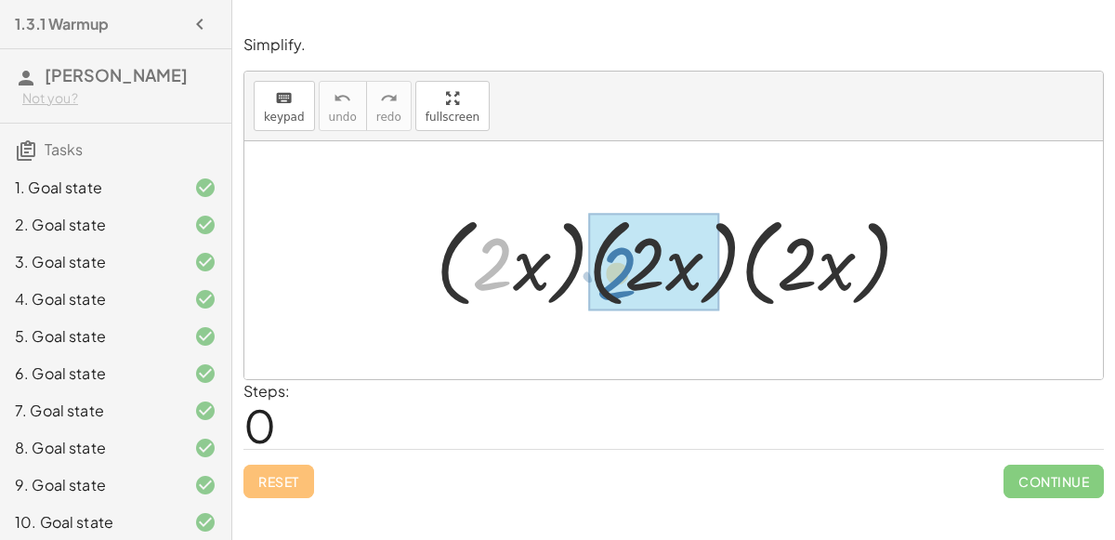
drag, startPoint x: 498, startPoint y: 264, endPoint x: 625, endPoint y: 273, distance: 127.7
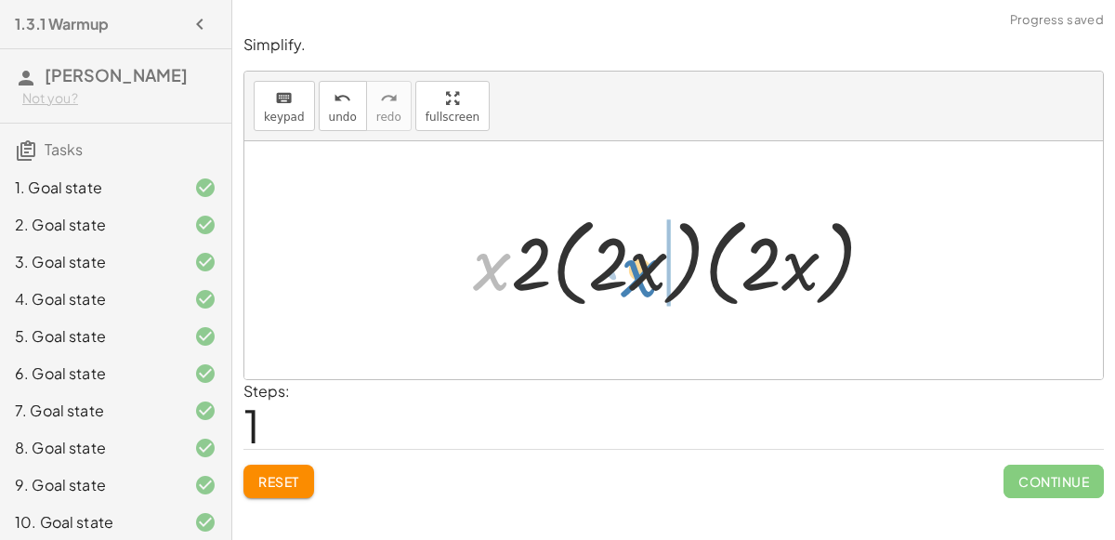
drag, startPoint x: 486, startPoint y: 272, endPoint x: 639, endPoint y: 278, distance: 153.4
click at [639, 278] on div at bounding box center [681, 260] width 435 height 107
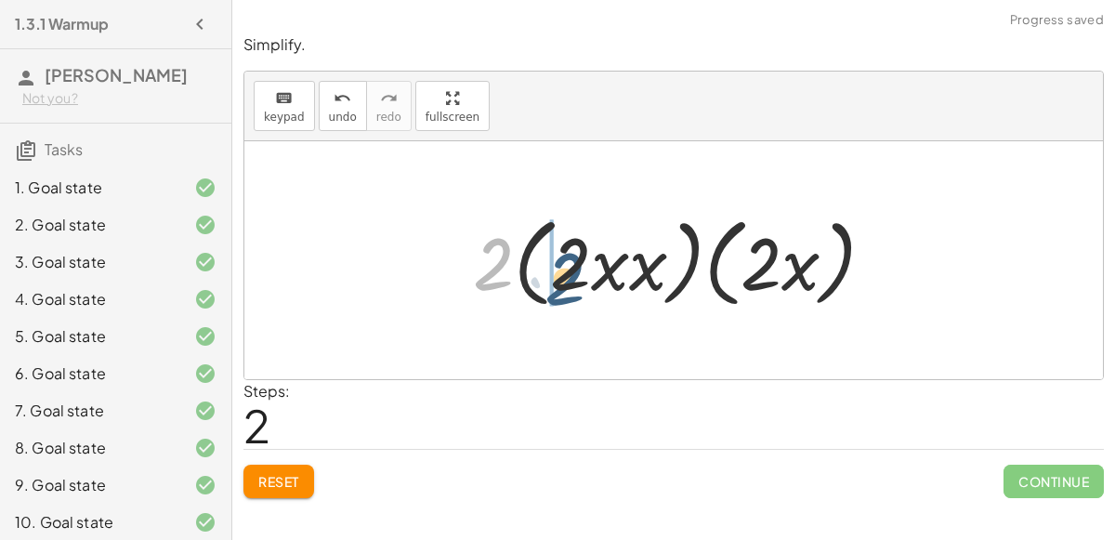
drag, startPoint x: 486, startPoint y: 267, endPoint x: 563, endPoint y: 281, distance: 78.4
click at [563, 281] on div at bounding box center [681, 260] width 435 height 107
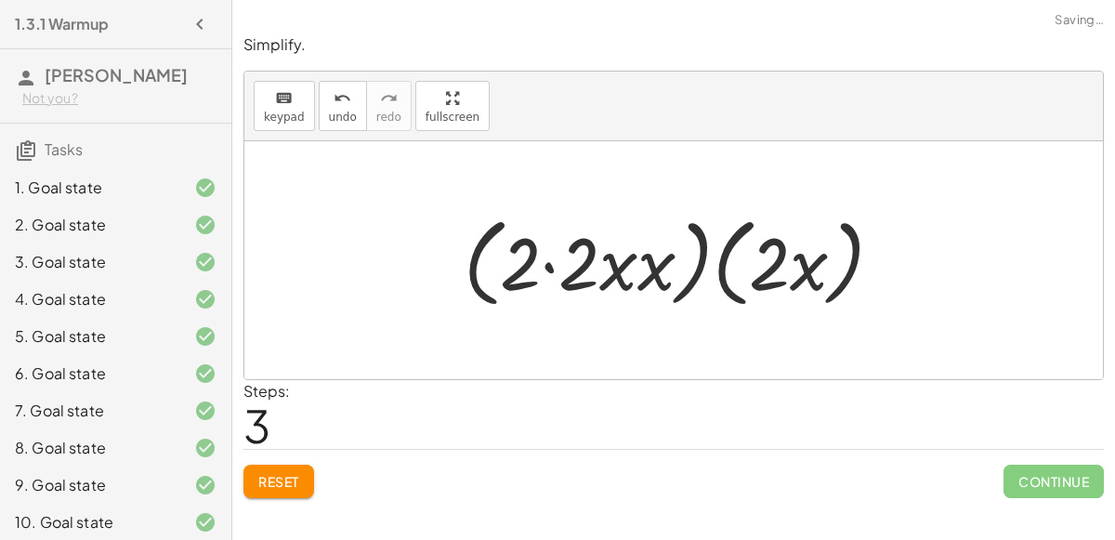
click at [558, 269] on div at bounding box center [680, 260] width 453 height 107
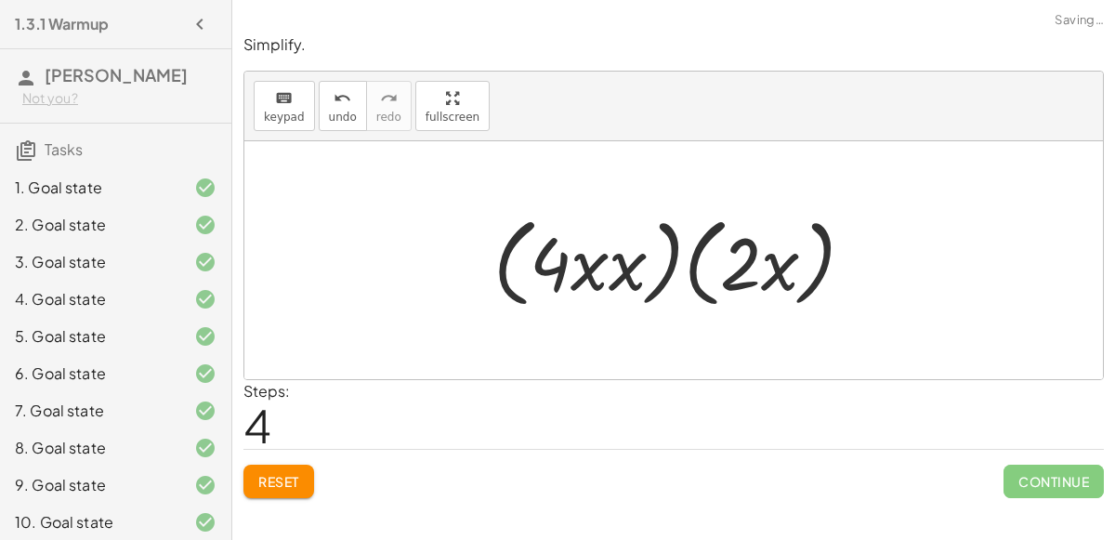
click at [597, 275] on div at bounding box center [681, 260] width 395 height 107
drag, startPoint x: 748, startPoint y: 277, endPoint x: 554, endPoint y: 283, distance: 194.3
click at [554, 283] on div at bounding box center [681, 260] width 395 height 107
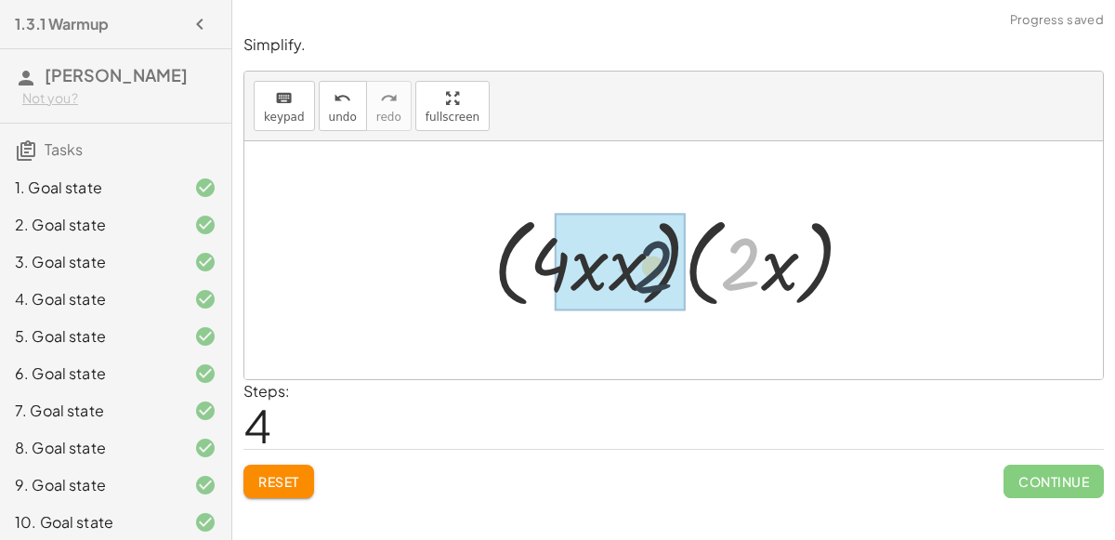
drag, startPoint x: 744, startPoint y: 269, endPoint x: 622, endPoint y: 262, distance: 121.9
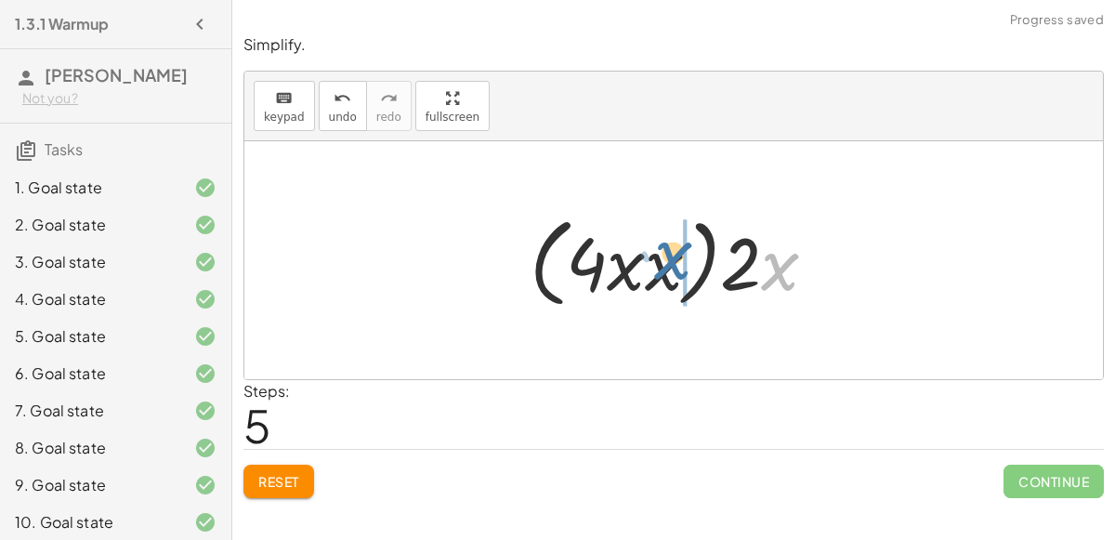
drag, startPoint x: 770, startPoint y: 270, endPoint x: 660, endPoint y: 258, distance: 111.3
click at [660, 258] on div at bounding box center [681, 260] width 322 height 107
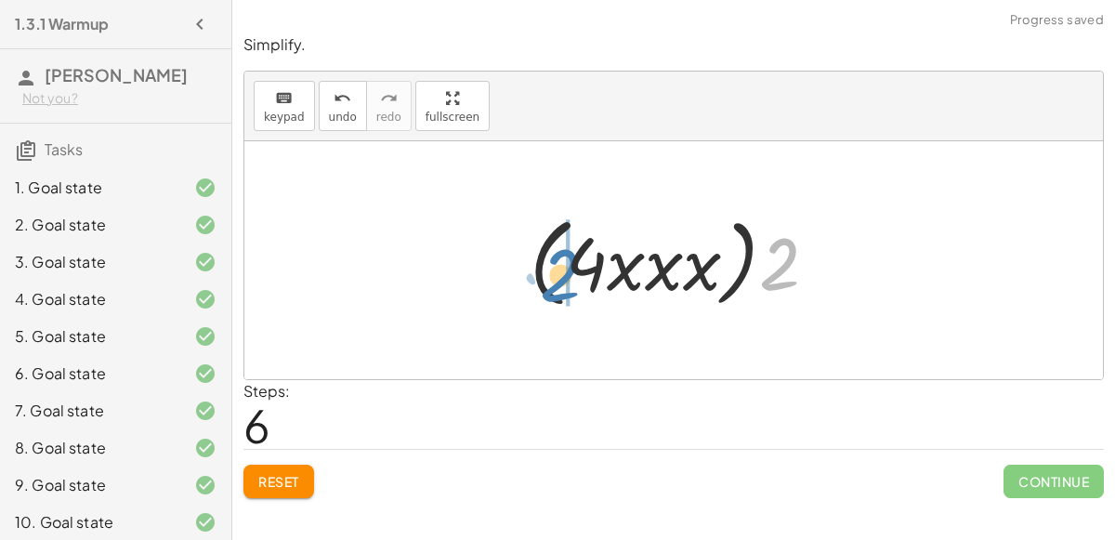
drag, startPoint x: 770, startPoint y: 272, endPoint x: 560, endPoint y: 280, distance: 210.2
click at [560, 280] on div at bounding box center [681, 260] width 322 height 107
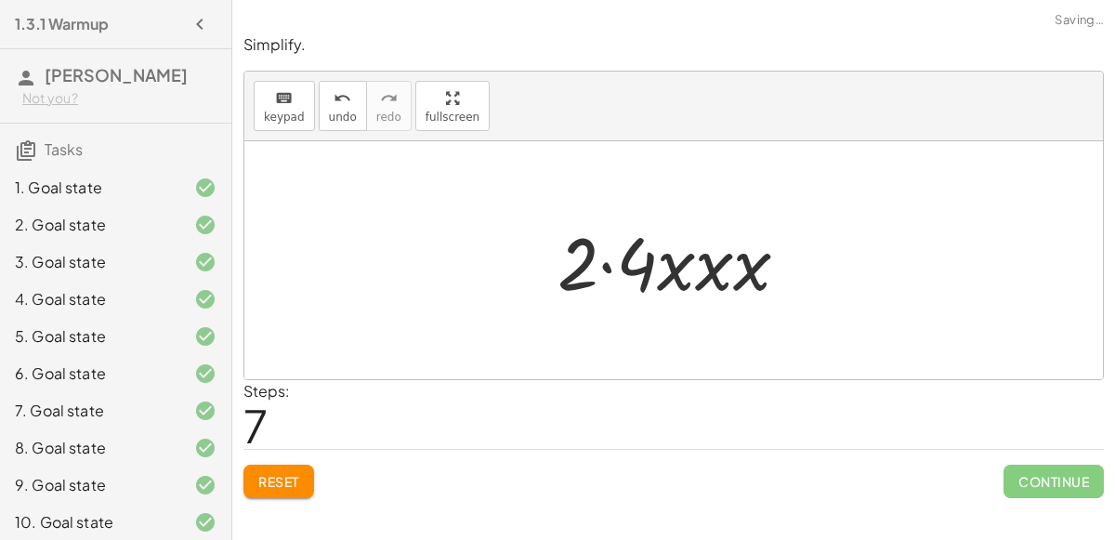
click at [612, 262] on div at bounding box center [680, 261] width 265 height 96
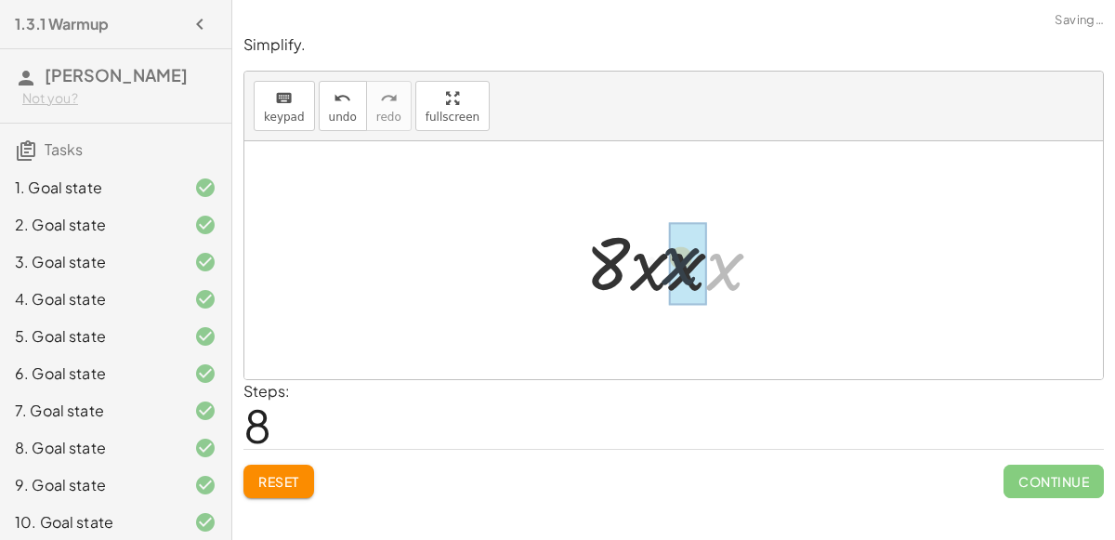
drag, startPoint x: 723, startPoint y: 273, endPoint x: 675, endPoint y: 267, distance: 48.8
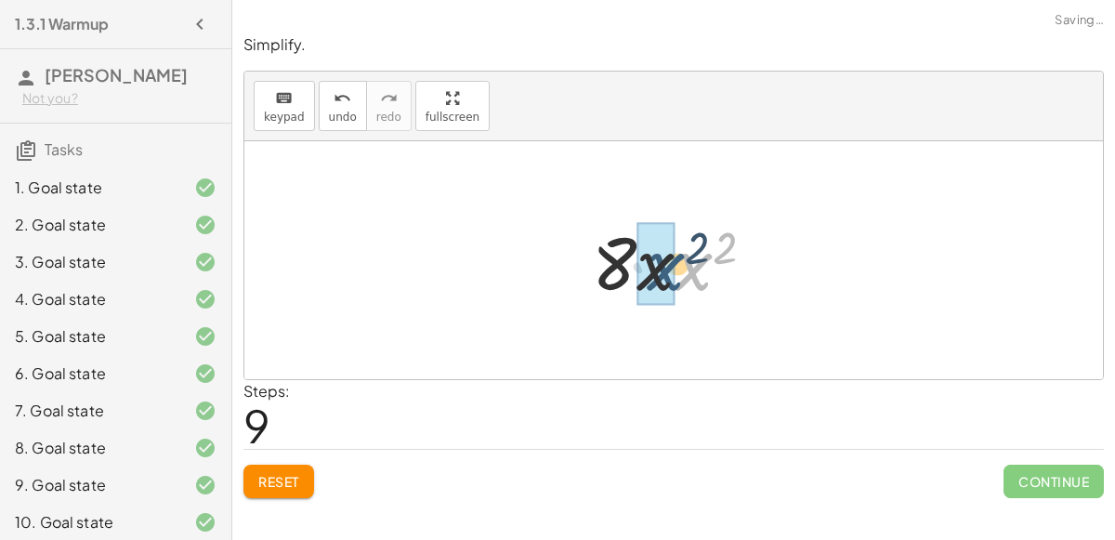
drag, startPoint x: 686, startPoint y: 270, endPoint x: 650, endPoint y: 266, distance: 36.4
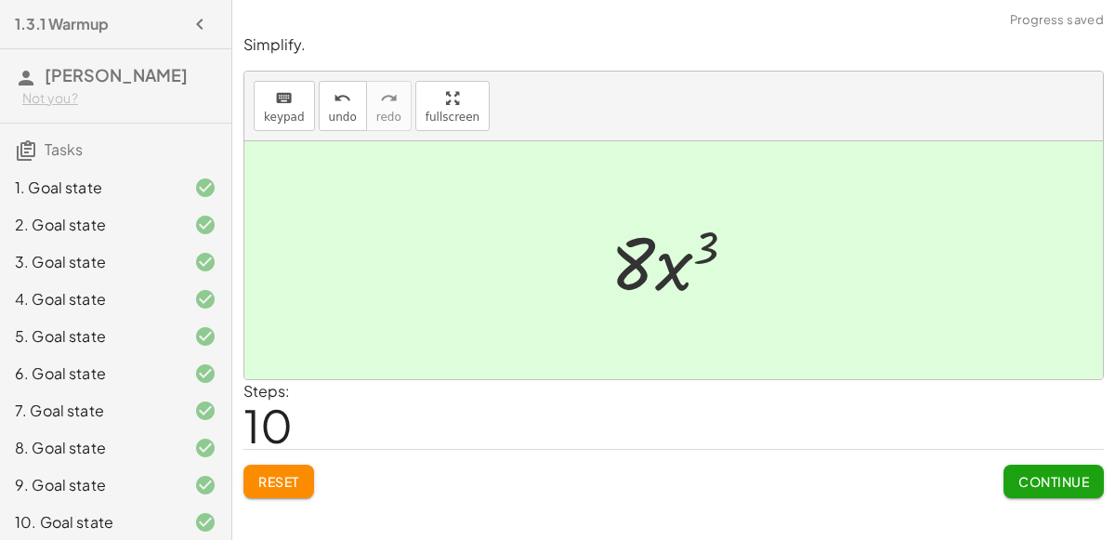
click at [1044, 489] on button "Continue" at bounding box center [1054, 481] width 100 height 33
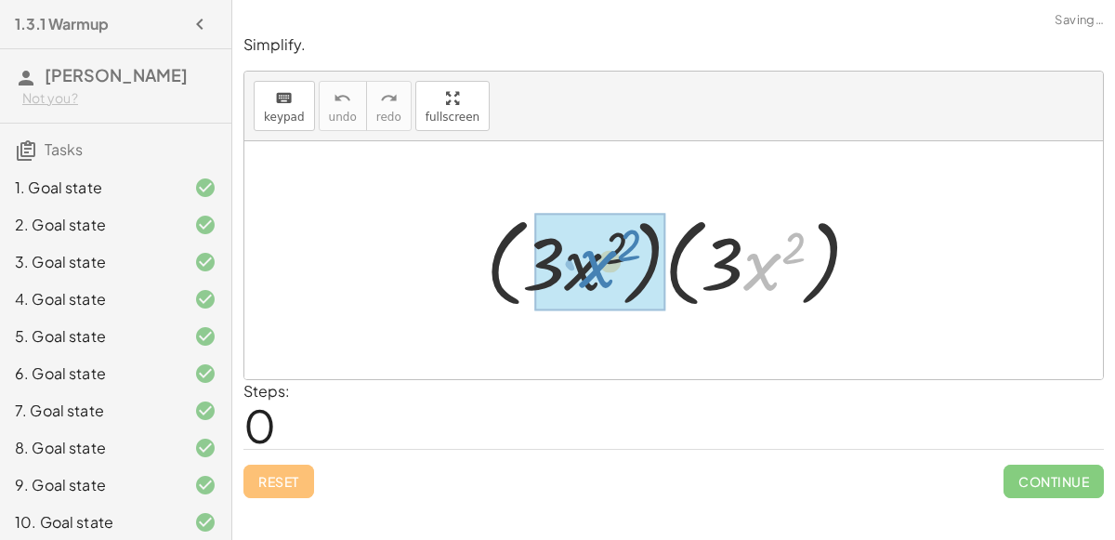
drag, startPoint x: 768, startPoint y: 280, endPoint x: 598, endPoint y: 275, distance: 170.1
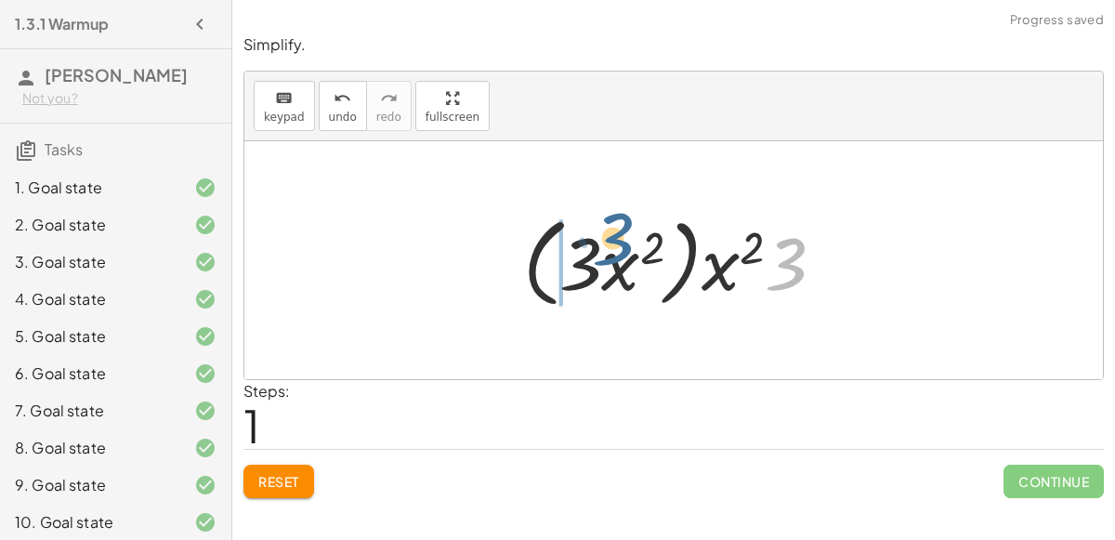
drag, startPoint x: 782, startPoint y: 286, endPoint x: 587, endPoint y: 262, distance: 195.7
click at [587, 262] on div at bounding box center [681, 260] width 335 height 107
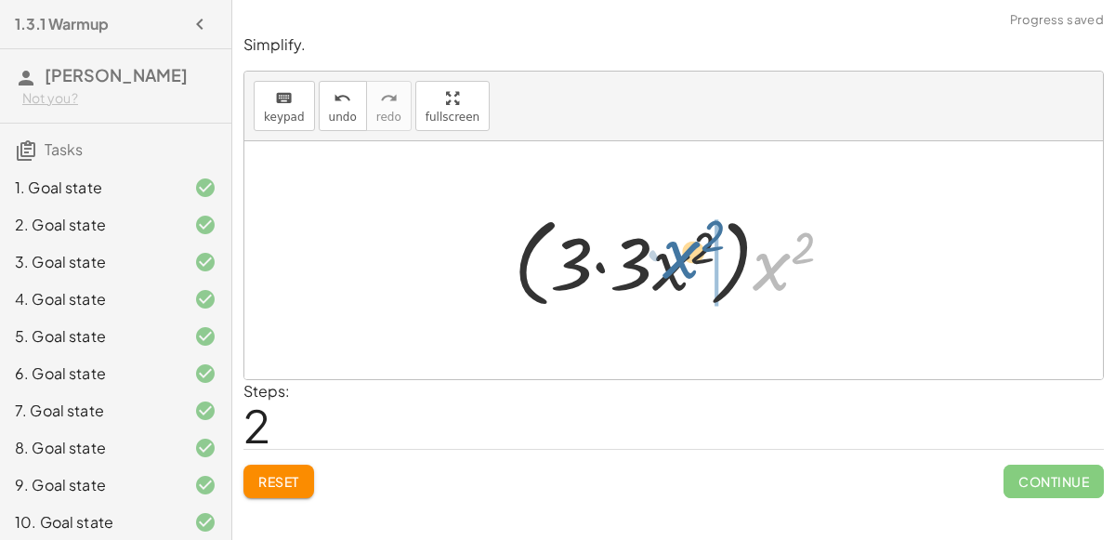
drag, startPoint x: 768, startPoint y: 277, endPoint x: 674, endPoint y: 264, distance: 94.8
click at [674, 264] on div at bounding box center [681, 260] width 352 height 107
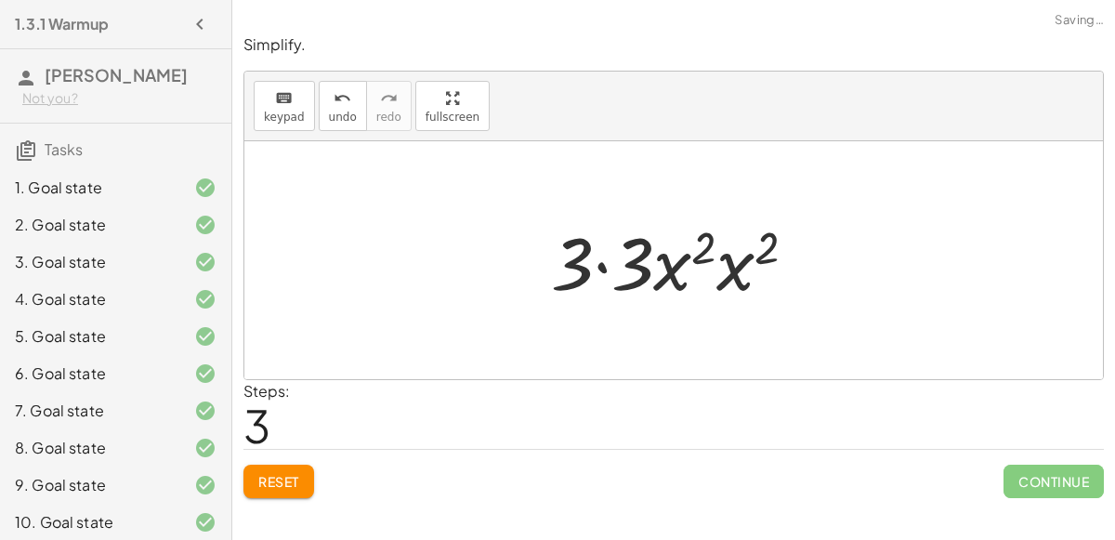
click at [708, 271] on div at bounding box center [681, 261] width 279 height 96
click at [734, 264] on div at bounding box center [681, 261] width 279 height 96
click at [734, 264] on div at bounding box center [681, 261] width 283 height 96
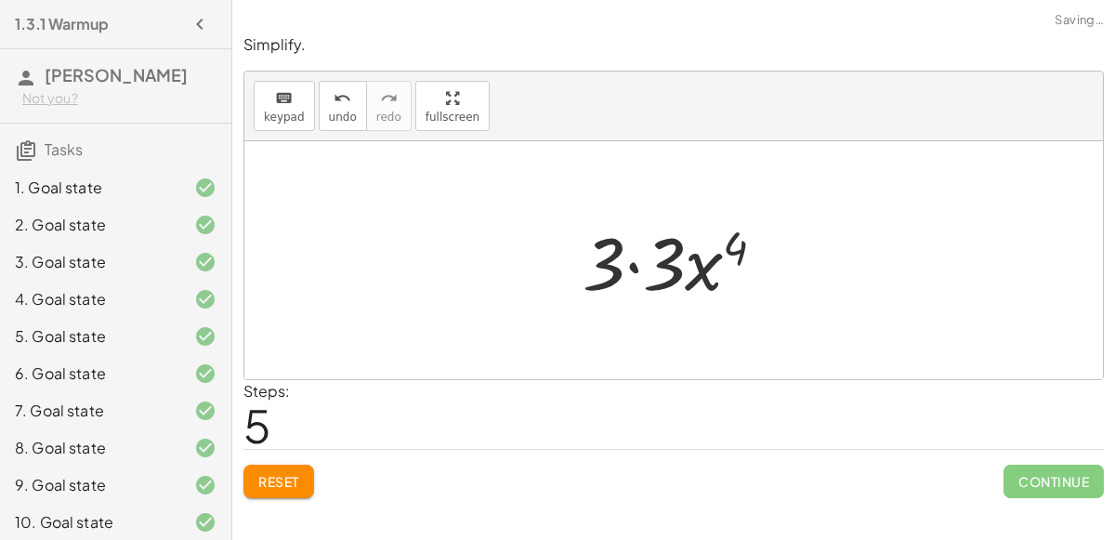
click at [635, 260] on div at bounding box center [681, 261] width 217 height 96
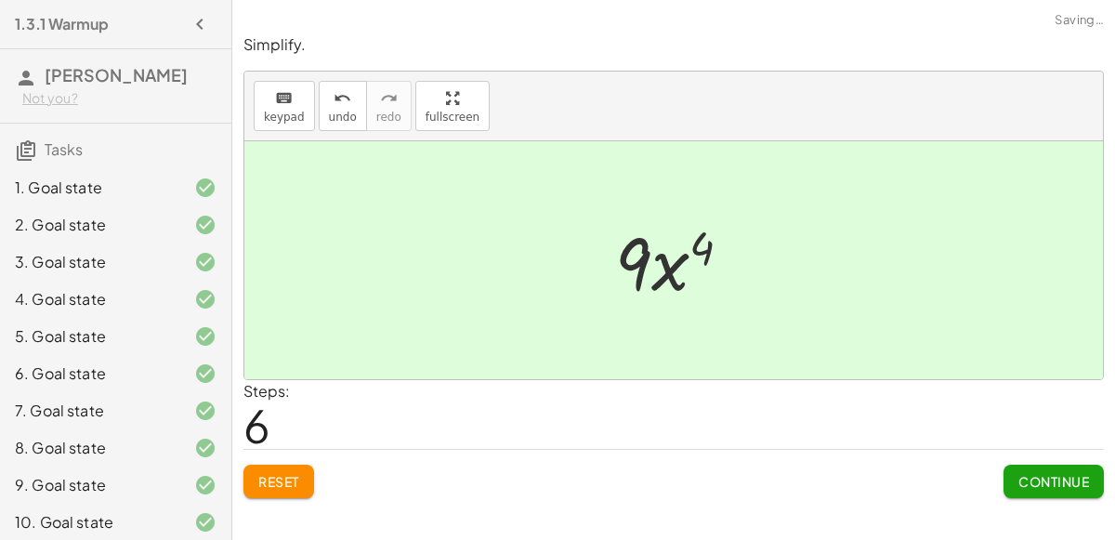
click at [1047, 485] on span "Continue" at bounding box center [1054, 481] width 71 height 17
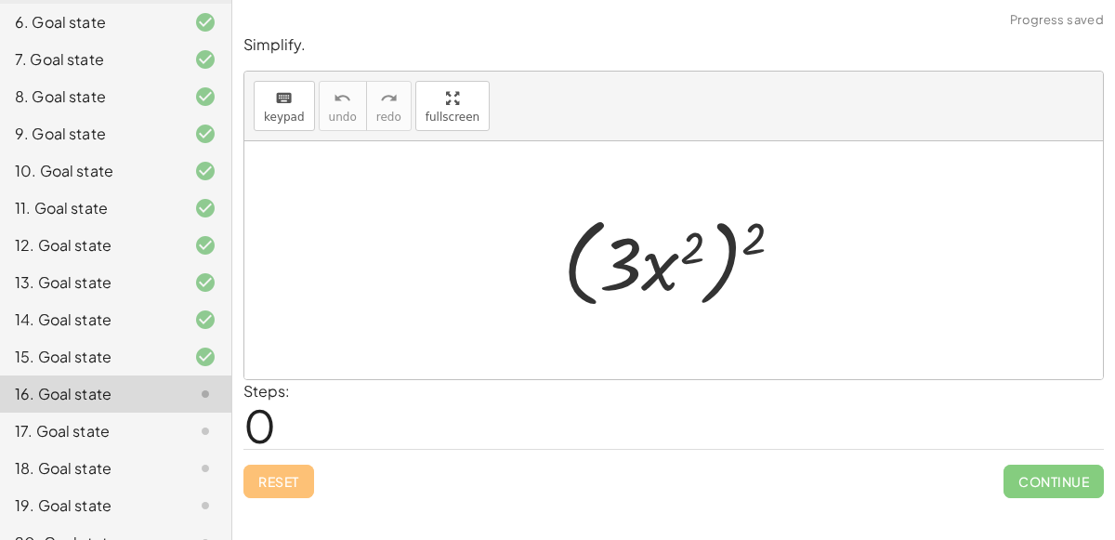
scroll to position [415, 0]
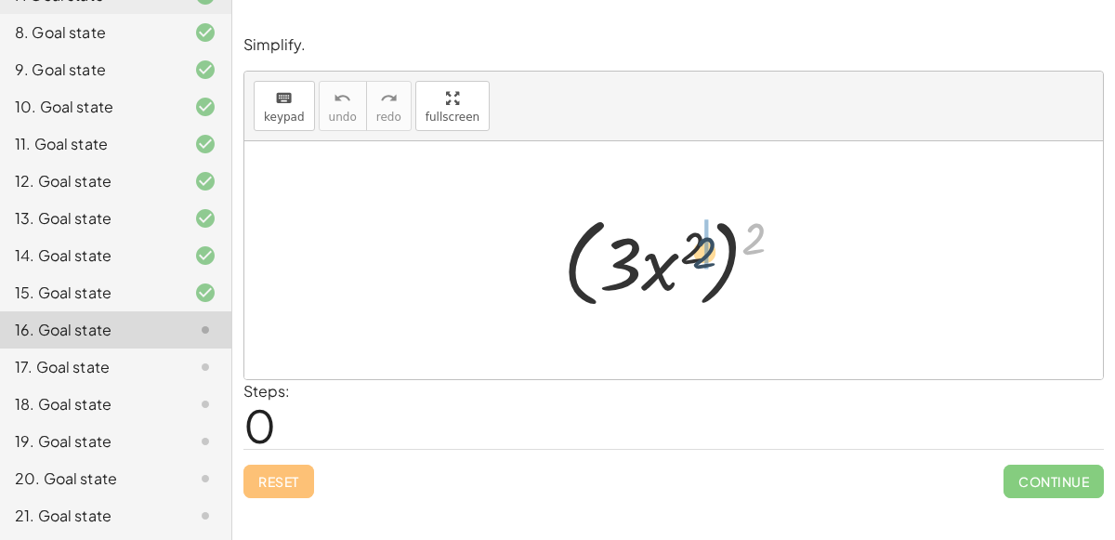
drag, startPoint x: 743, startPoint y: 243, endPoint x: 692, endPoint y: 257, distance: 52.1
click at [692, 257] on div at bounding box center [681, 260] width 255 height 107
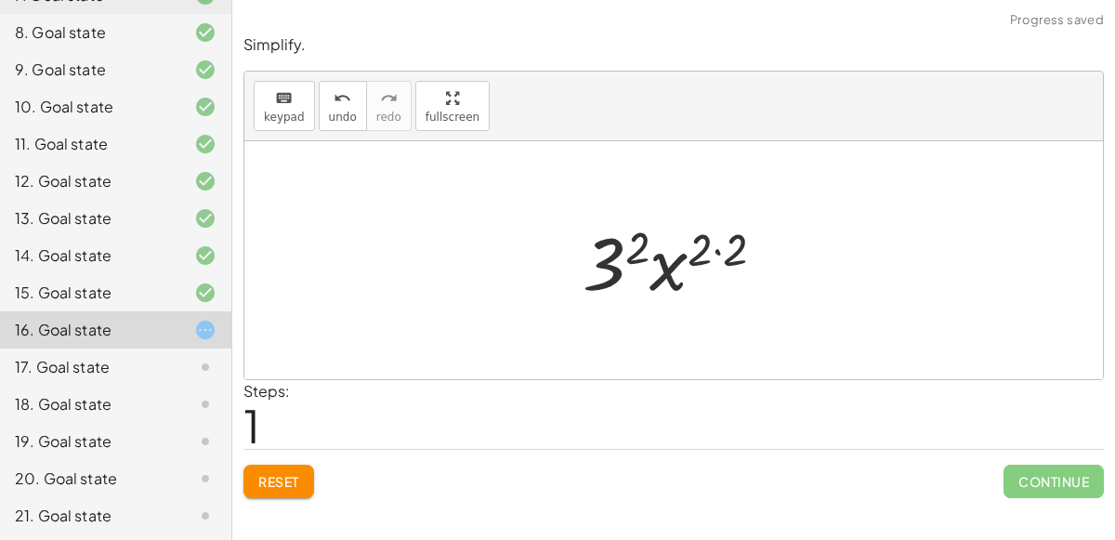
click at [706, 254] on div at bounding box center [681, 261] width 216 height 96
click at [715, 245] on div at bounding box center [681, 261] width 216 height 96
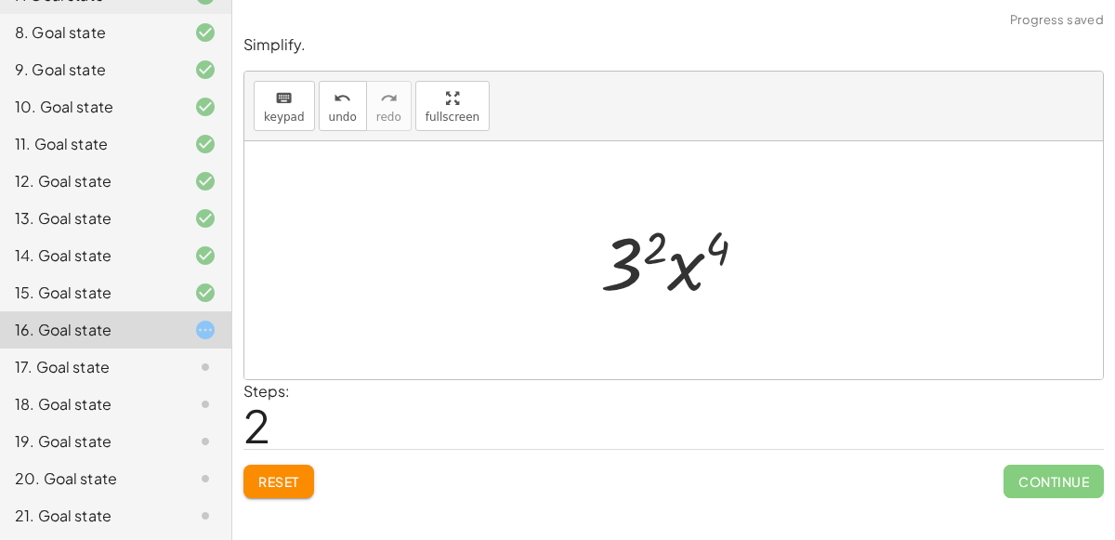
click at [648, 250] on div at bounding box center [681, 261] width 181 height 96
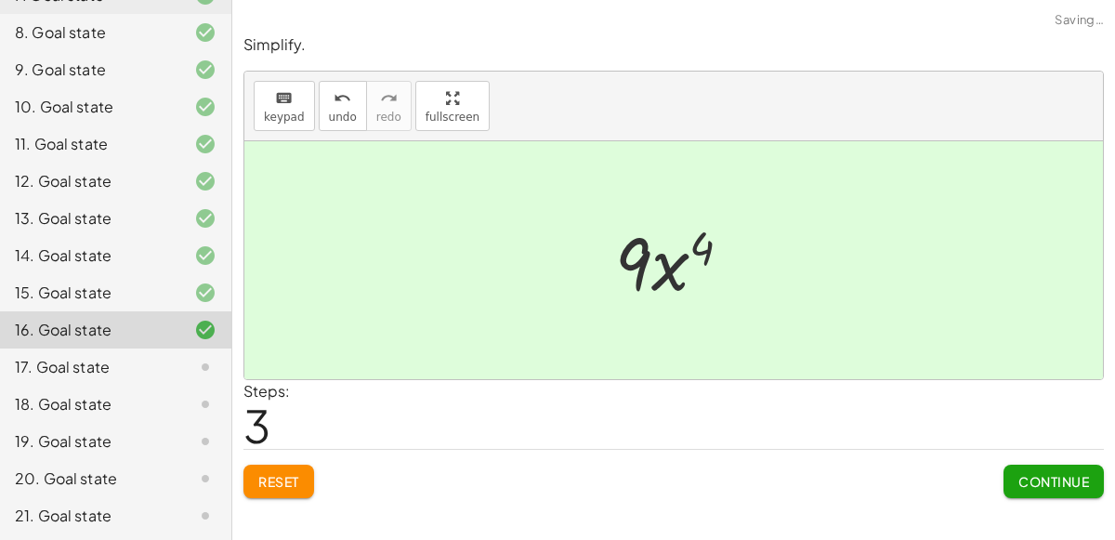
click at [666, 260] on div at bounding box center [681, 261] width 151 height 96
click at [1054, 488] on button "Continue" at bounding box center [1054, 481] width 100 height 33
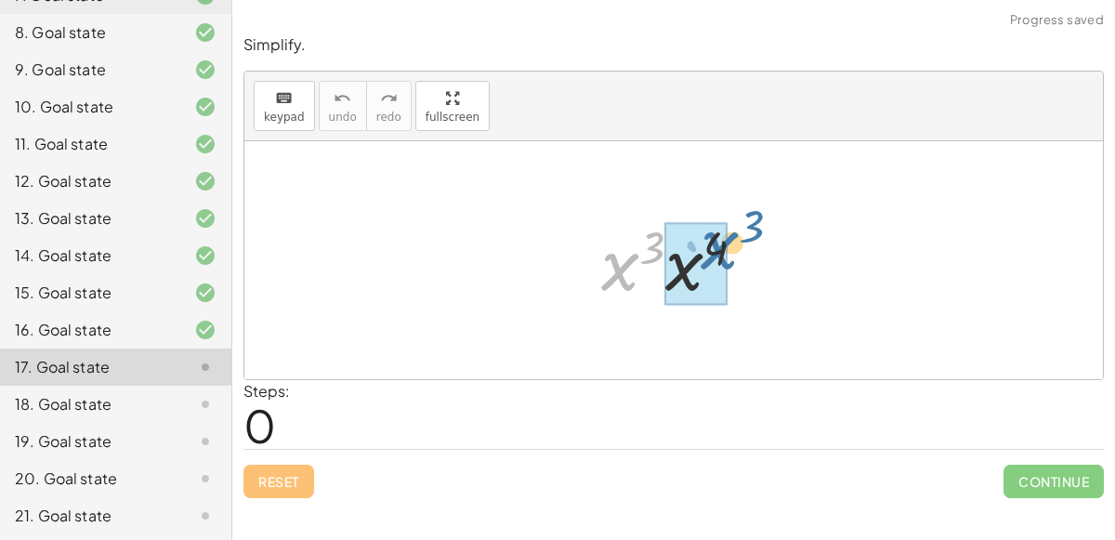
drag, startPoint x: 612, startPoint y: 248, endPoint x: 692, endPoint y: 238, distance: 80.6
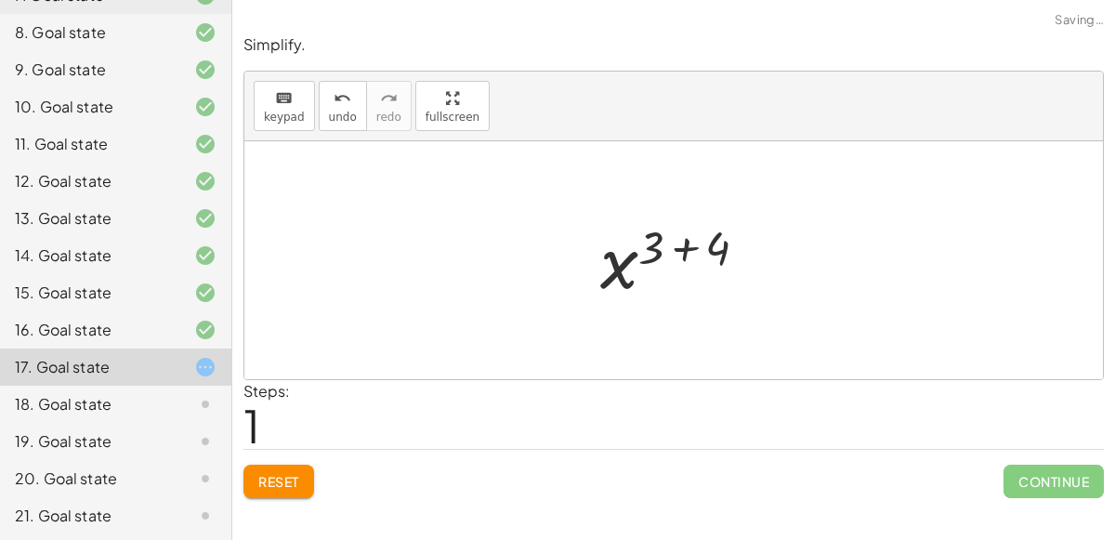
click at [693, 243] on div at bounding box center [681, 261] width 181 height 92
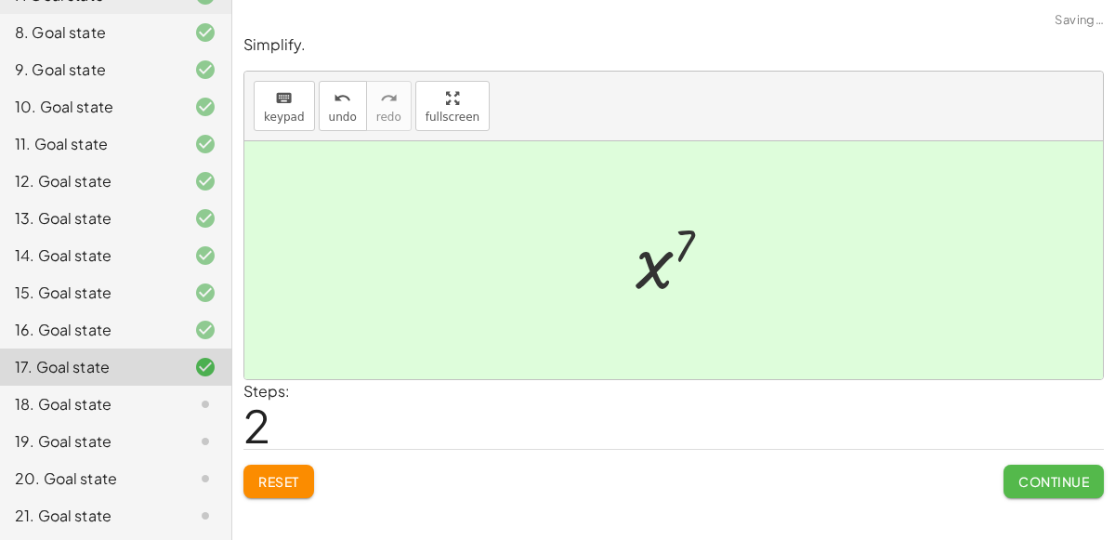
click at [1079, 473] on span "Continue" at bounding box center [1054, 481] width 71 height 17
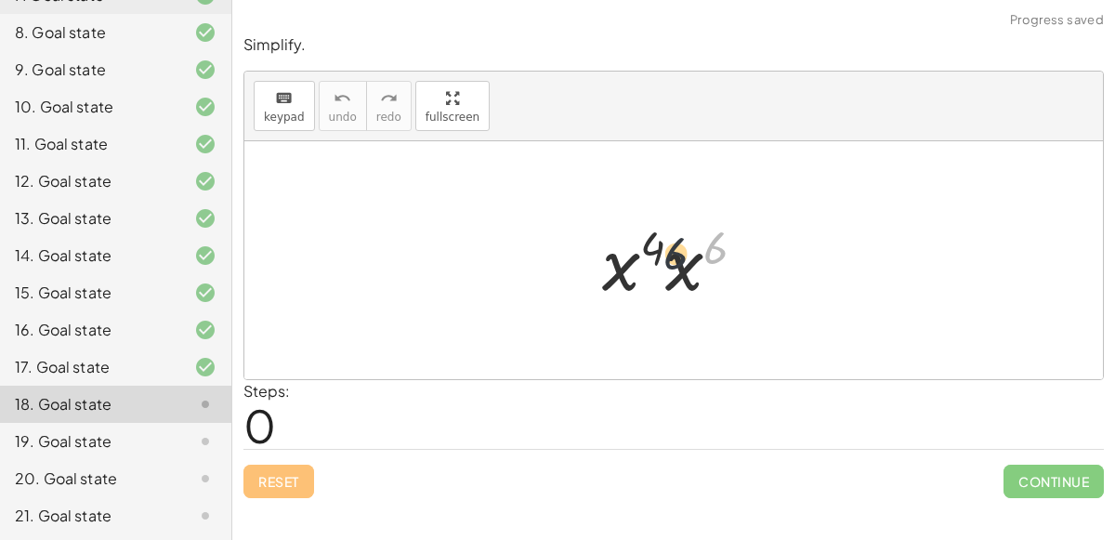
drag, startPoint x: 713, startPoint y: 243, endPoint x: 643, endPoint y: 246, distance: 69.8
click at [643, 246] on div at bounding box center [681, 261] width 177 height 96
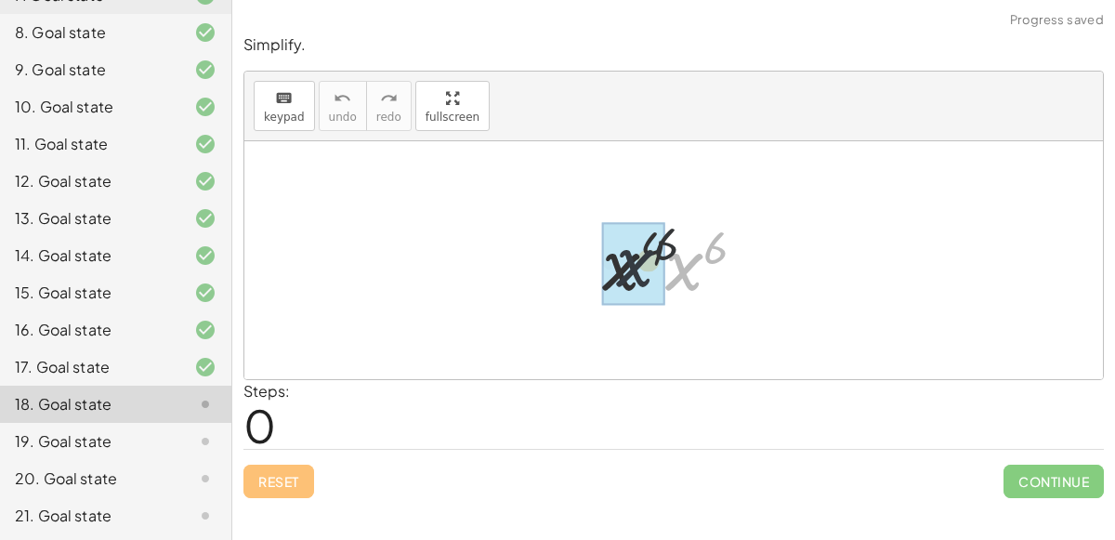
drag, startPoint x: 692, startPoint y: 274, endPoint x: 633, endPoint y: 268, distance: 59.8
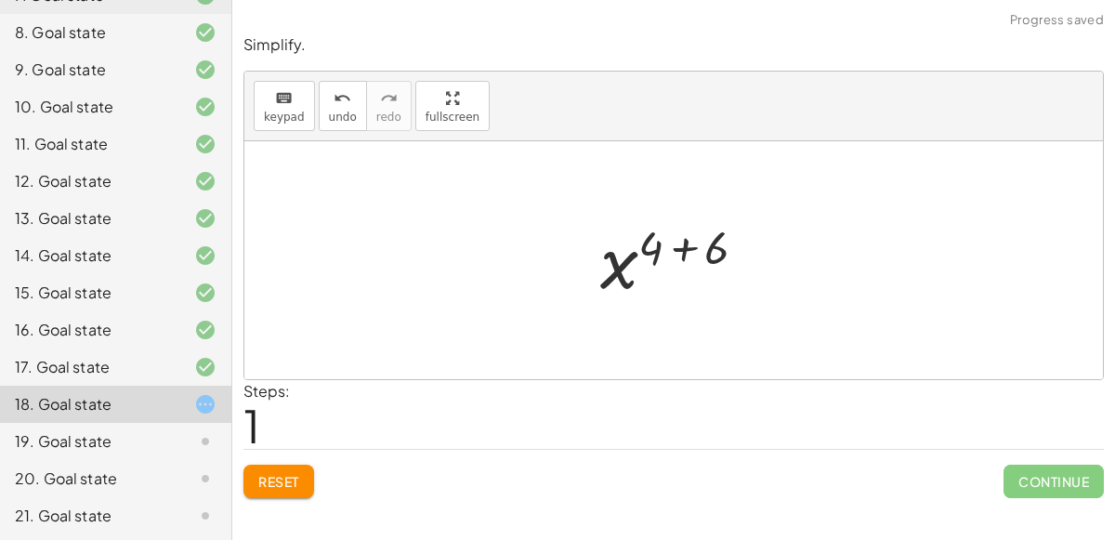
click at [693, 246] on div at bounding box center [681, 261] width 180 height 92
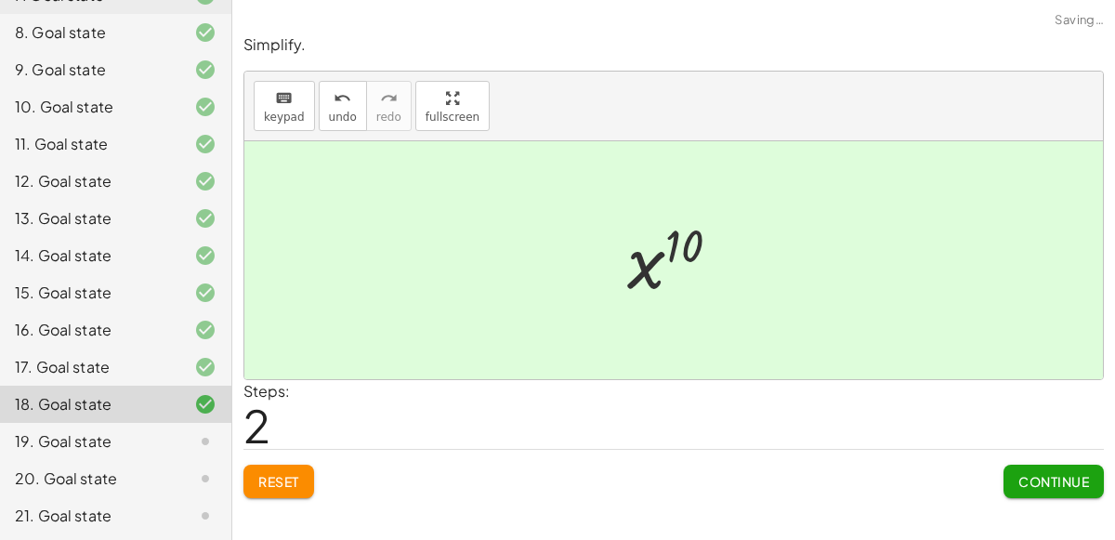
click at [1038, 467] on button "Continue" at bounding box center [1054, 481] width 100 height 33
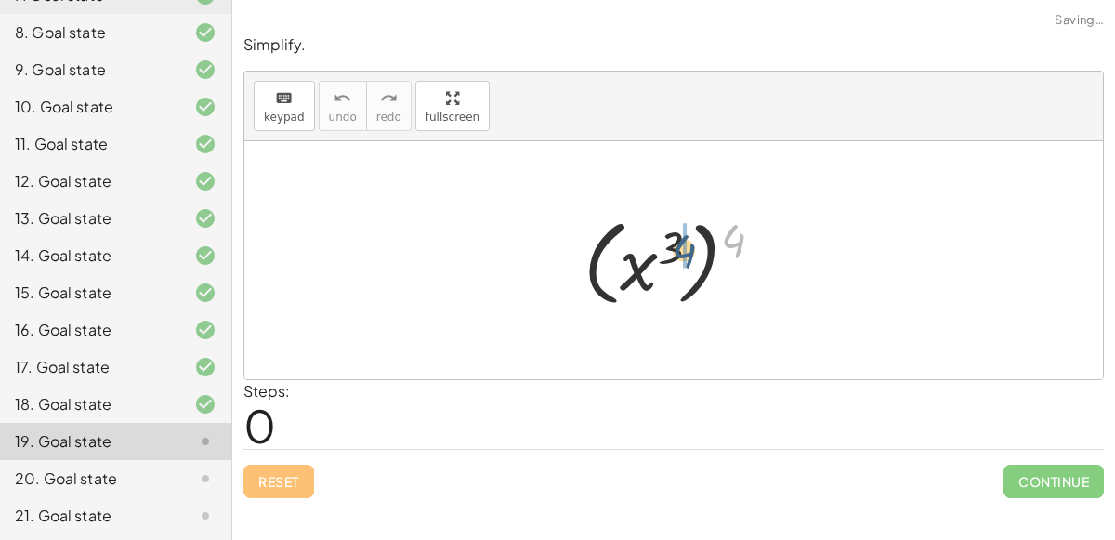
drag, startPoint x: 725, startPoint y: 236, endPoint x: 669, endPoint y: 246, distance: 56.7
click at [669, 246] on div at bounding box center [680, 260] width 213 height 103
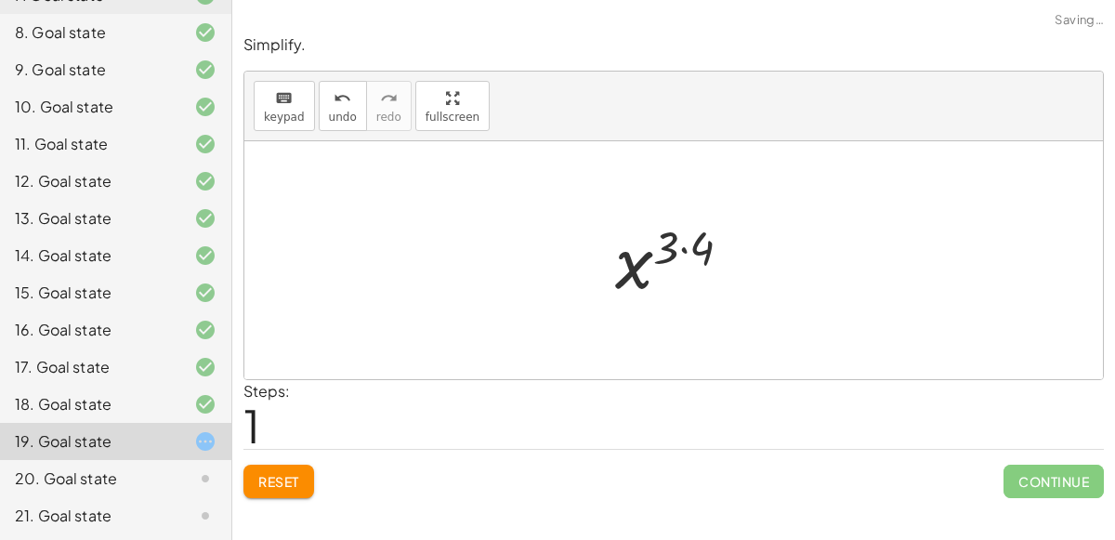
click at [687, 245] on div at bounding box center [681, 261] width 150 height 92
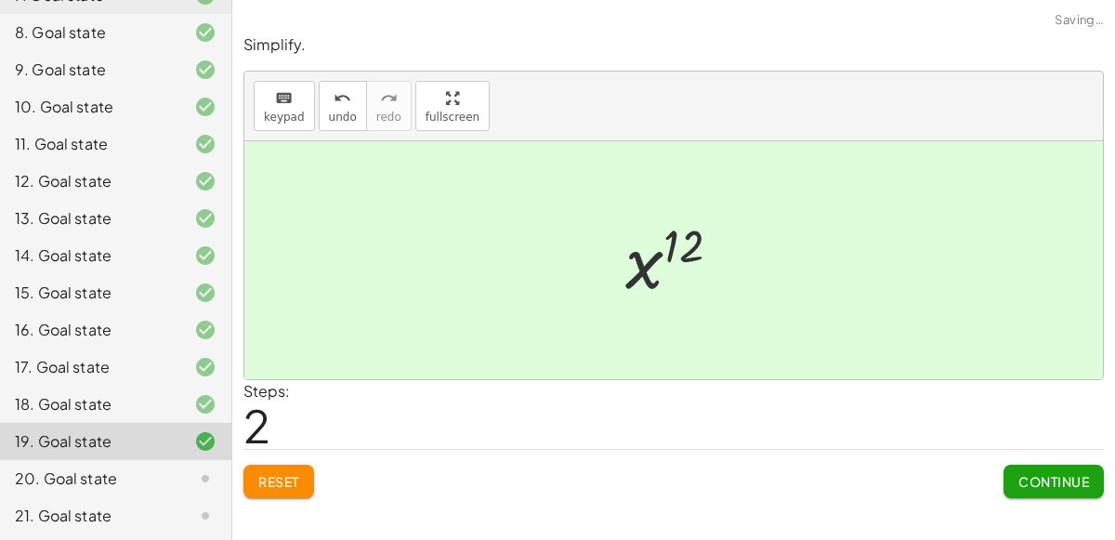
click at [1060, 480] on span "Continue" at bounding box center [1054, 481] width 71 height 17
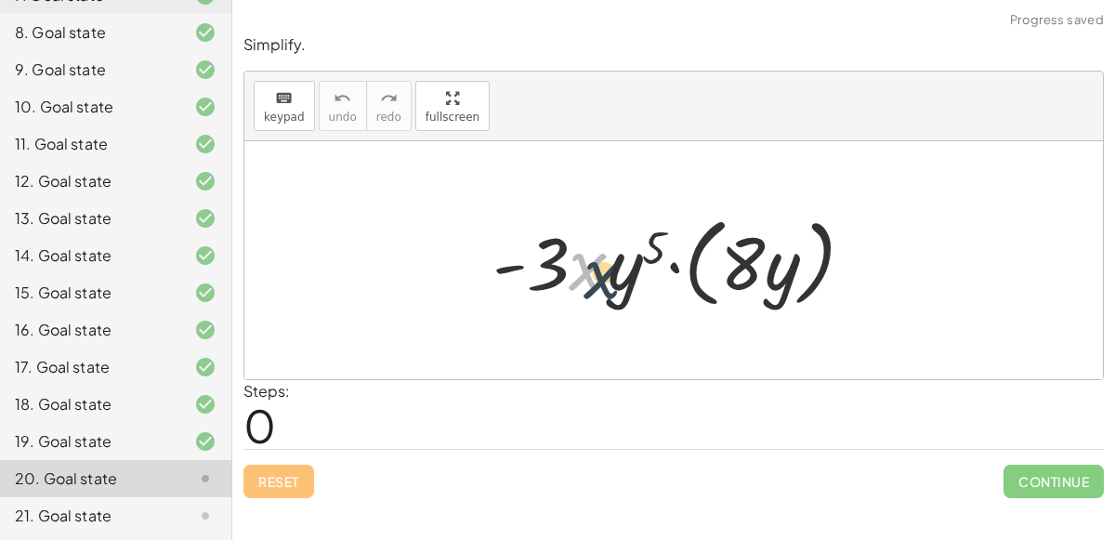
drag, startPoint x: 599, startPoint y: 264, endPoint x: 621, endPoint y: 275, distance: 24.9
click at [621, 275] on div at bounding box center [681, 260] width 396 height 107
click at [665, 265] on div at bounding box center [681, 260] width 396 height 107
click at [682, 269] on div at bounding box center [681, 260] width 396 height 107
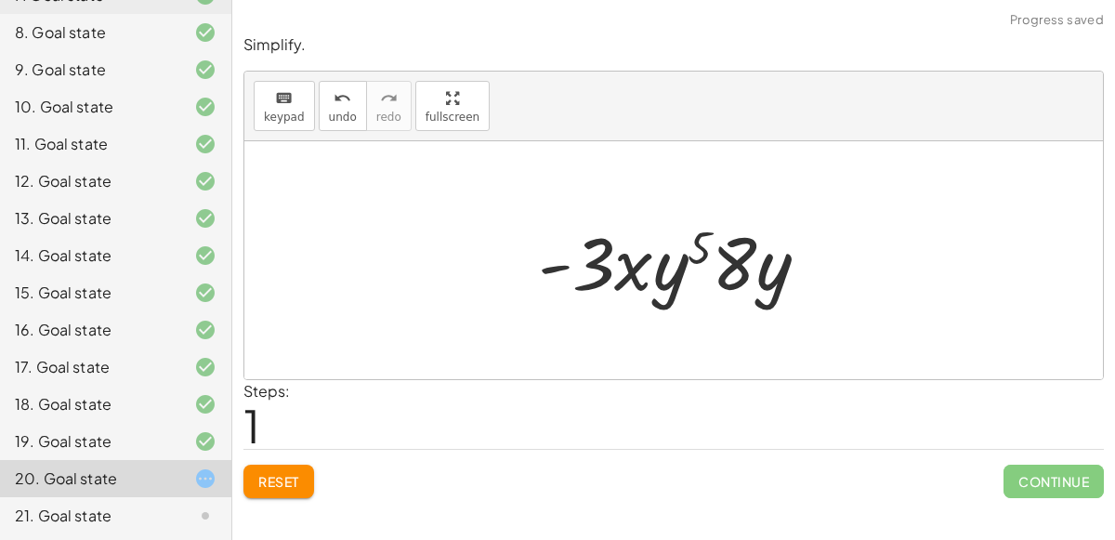
click at [721, 276] on div at bounding box center [681, 261] width 305 height 96
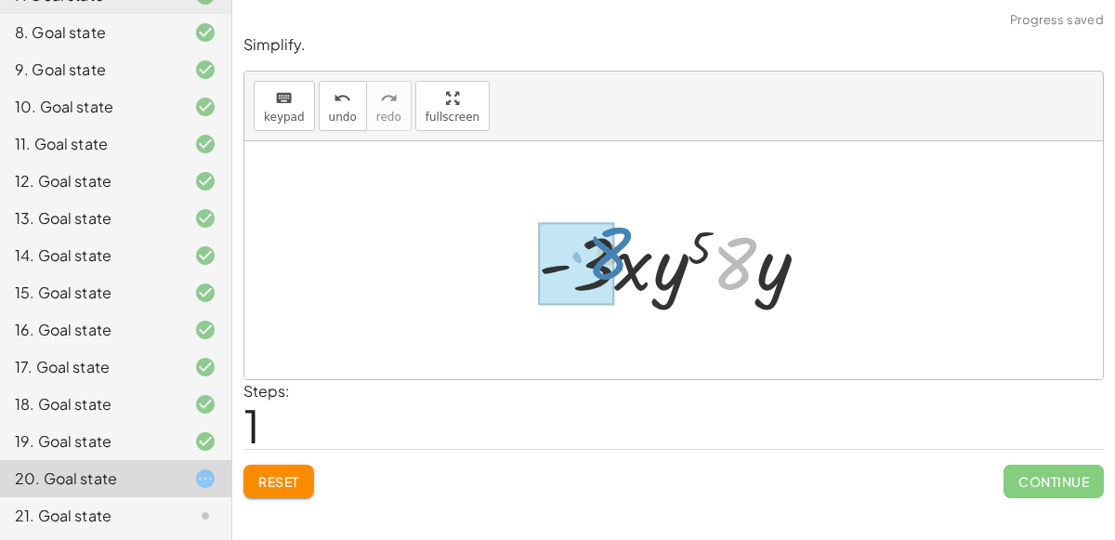
drag, startPoint x: 721, startPoint y: 276, endPoint x: 583, endPoint y: 262, distance: 139.2
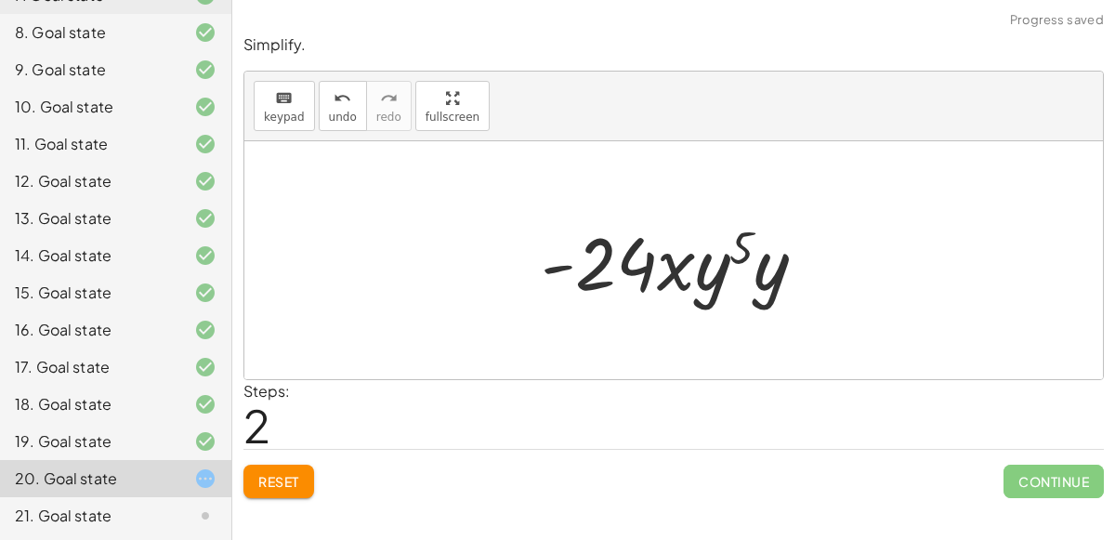
click at [616, 259] on div at bounding box center [681, 261] width 299 height 96
click at [674, 278] on div at bounding box center [681, 261] width 299 height 96
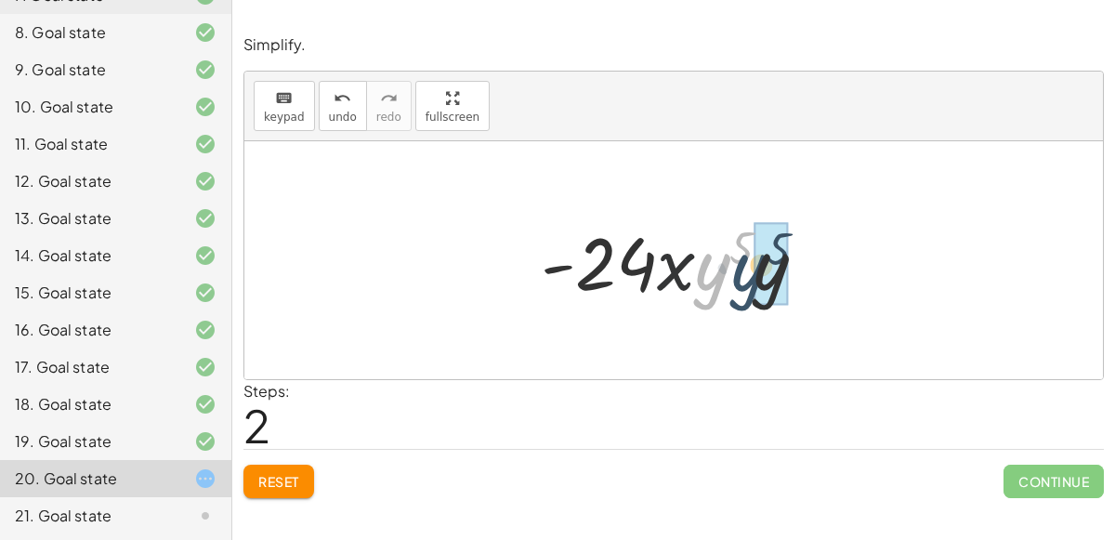
drag, startPoint x: 717, startPoint y: 283, endPoint x: 755, endPoint y: 282, distance: 38.1
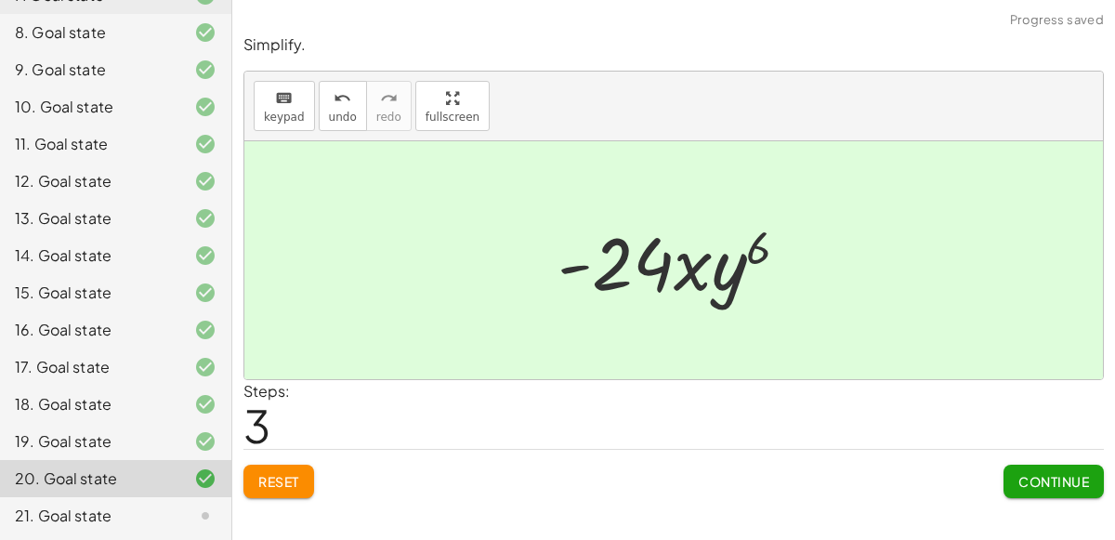
click at [1041, 494] on button "Continue" at bounding box center [1054, 481] width 100 height 33
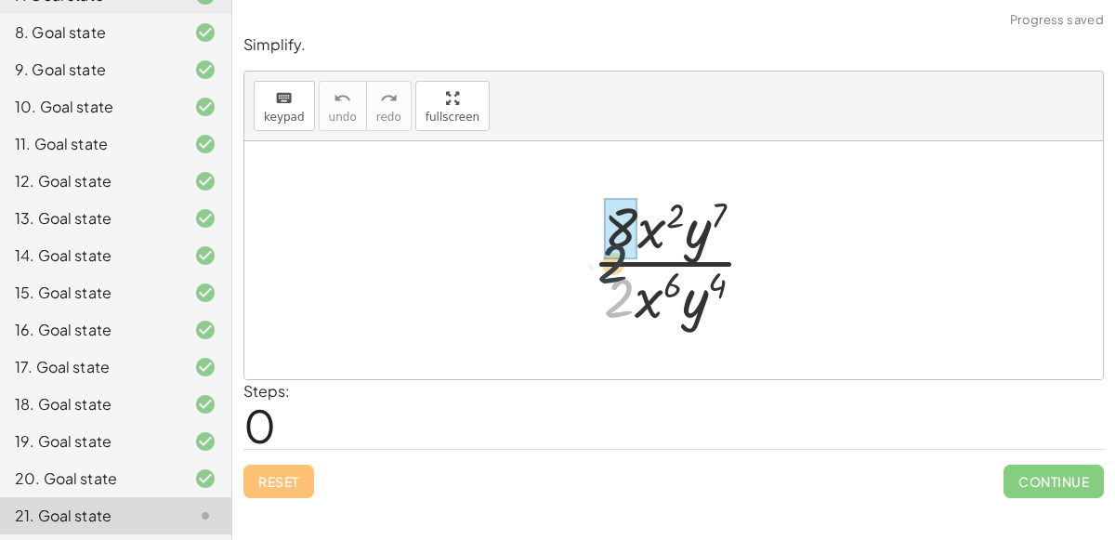
drag, startPoint x: 619, startPoint y: 296, endPoint x: 612, endPoint y: 247, distance: 49.8
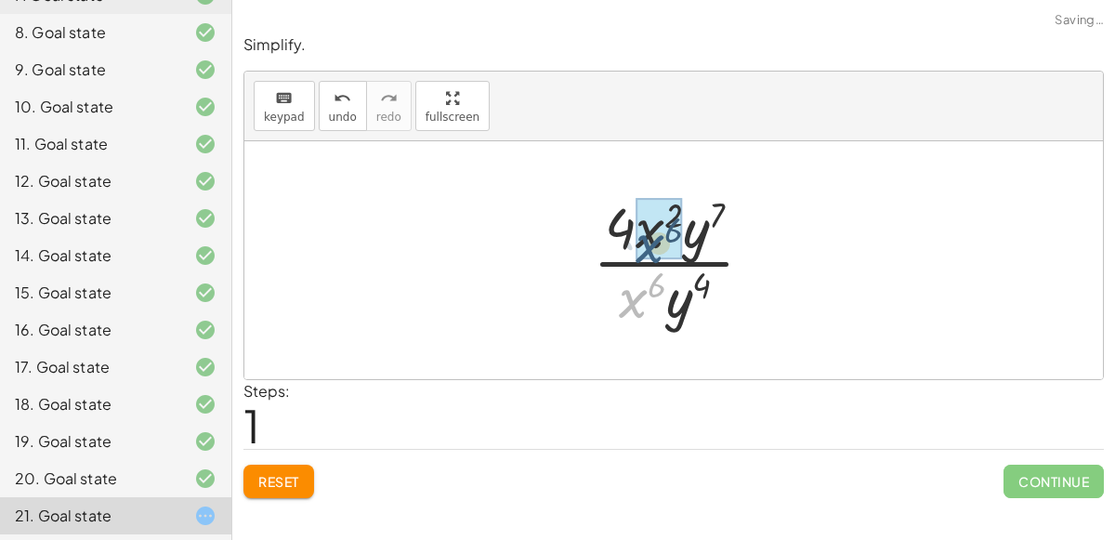
drag, startPoint x: 636, startPoint y: 288, endPoint x: 651, endPoint y: 232, distance: 58.0
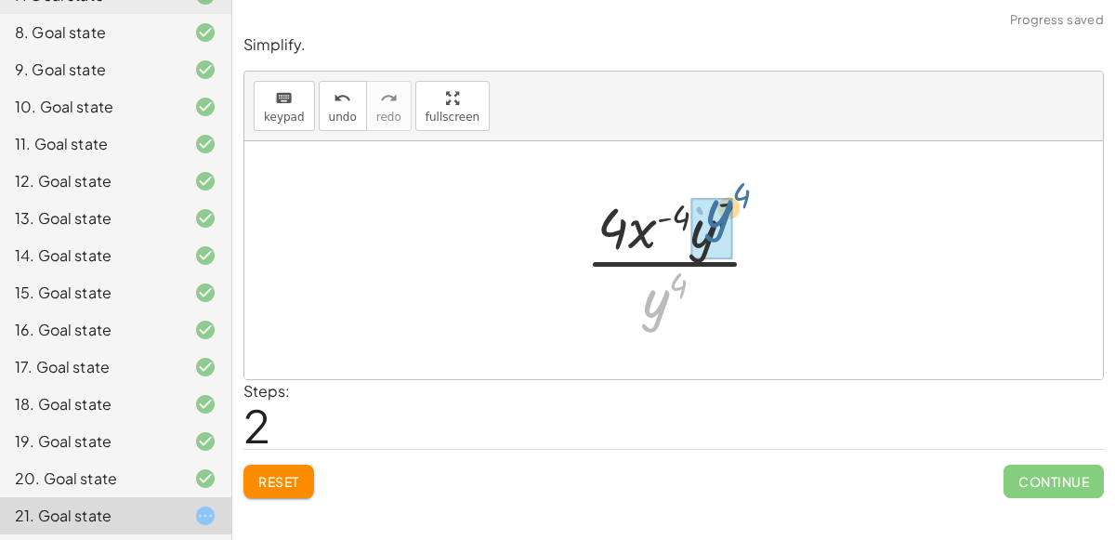
drag, startPoint x: 658, startPoint y: 293, endPoint x: 721, endPoint y: 203, distance: 110.1
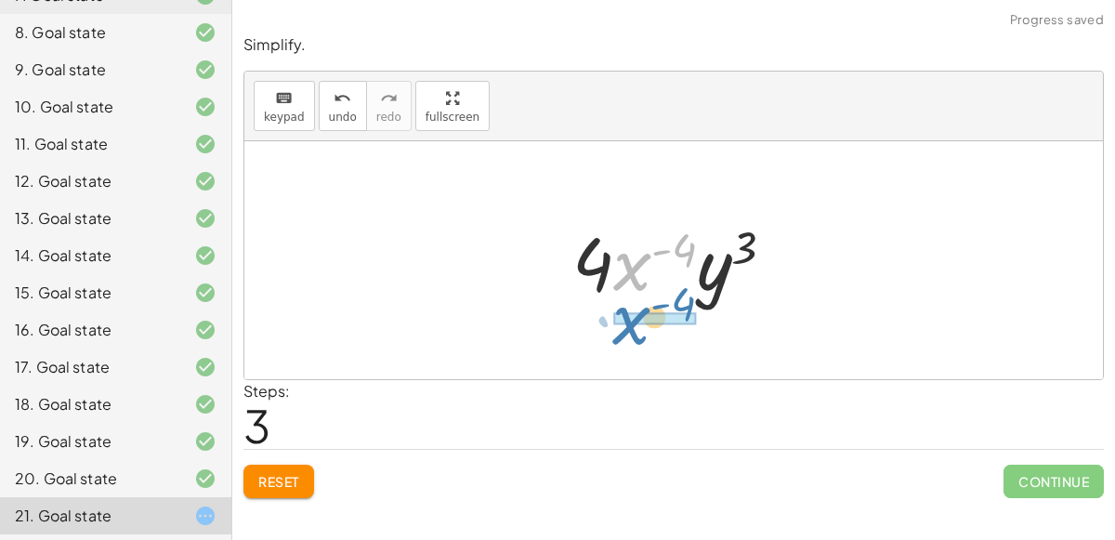
drag, startPoint x: 645, startPoint y: 258, endPoint x: 644, endPoint y: 317, distance: 58.6
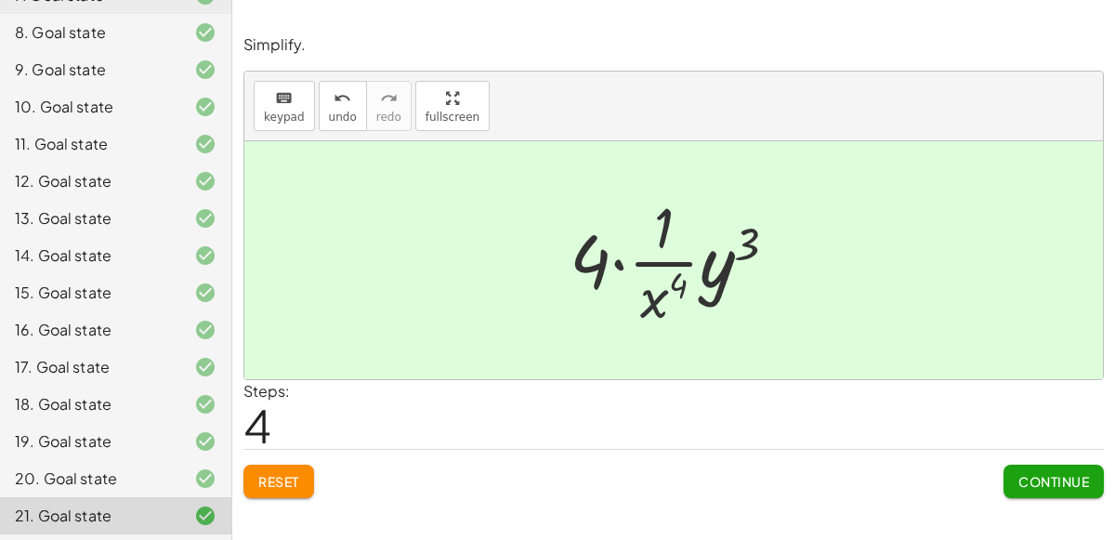
click at [1096, 479] on button "Continue" at bounding box center [1054, 481] width 100 height 33
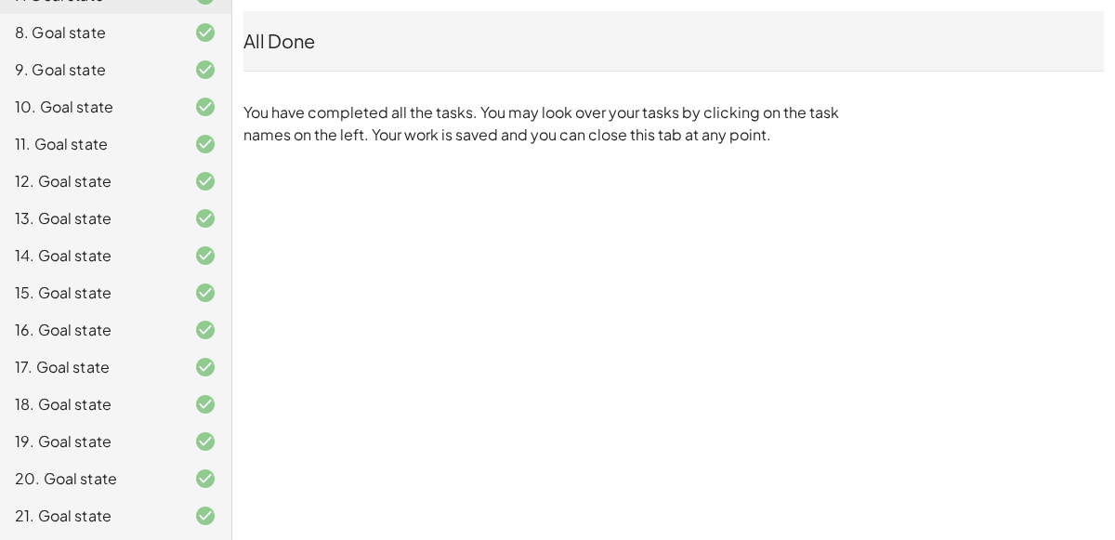
scroll to position [0, 0]
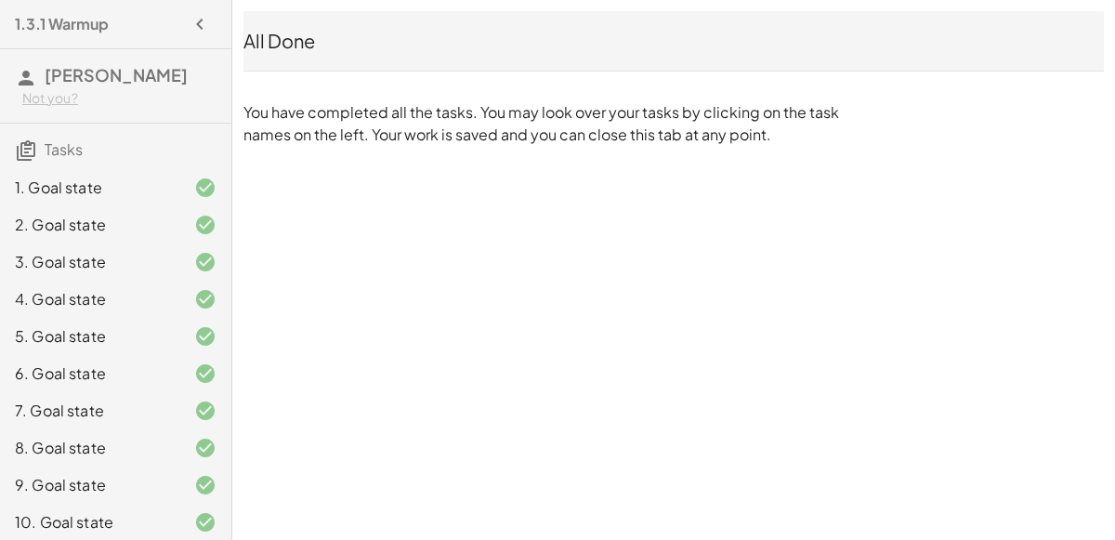
click at [237, 207] on div "1.3.1 Warmup [PERSON_NAME] Not you? Tasks 1. Goal state 2. Goal state 3. Goal s…" at bounding box center [557, 270] width 1115 height 540
click at [86, 181] on div "1. Goal state" at bounding box center [90, 188] width 150 height 22
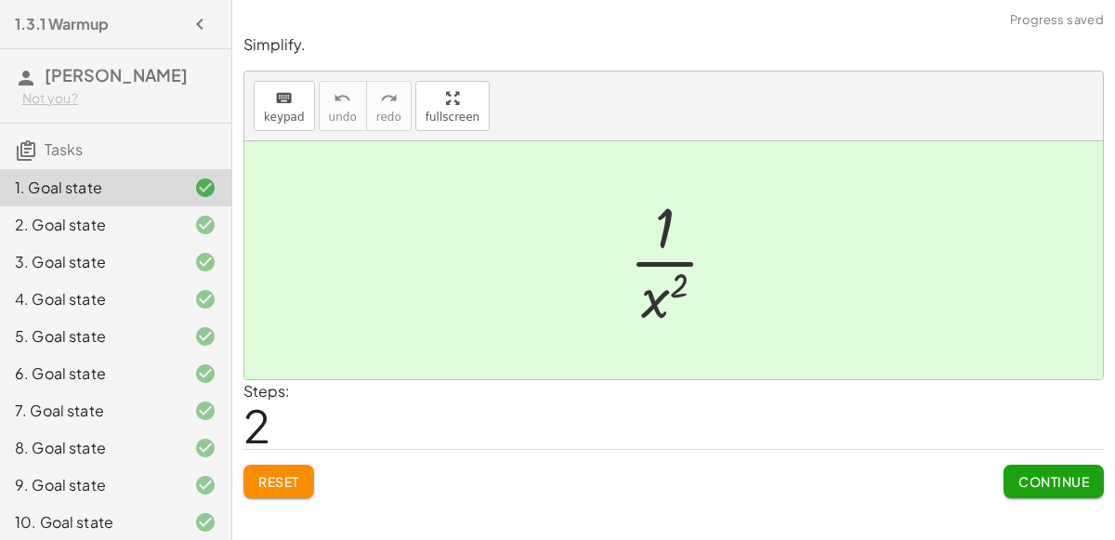
click at [100, 234] on div "2. Goal state" at bounding box center [90, 225] width 150 height 22
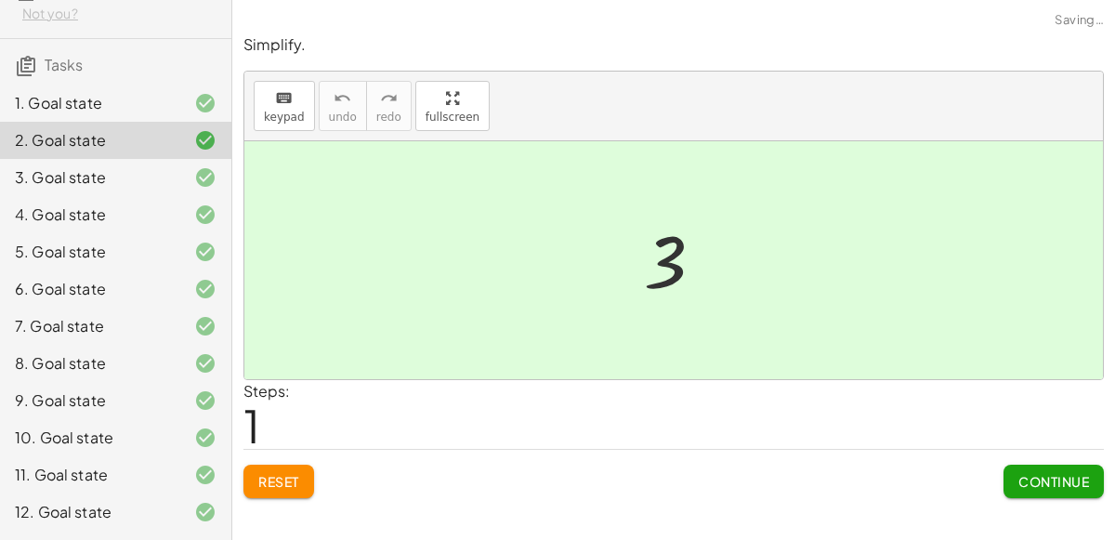
click at [100, 234] on div "5. Goal state" at bounding box center [115, 251] width 231 height 37
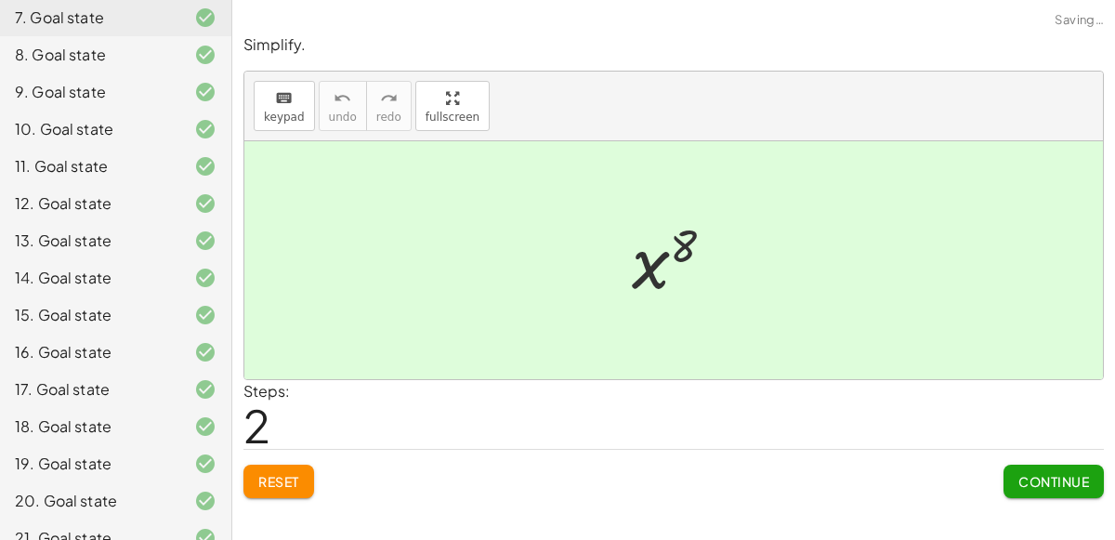
scroll to position [415, 0]
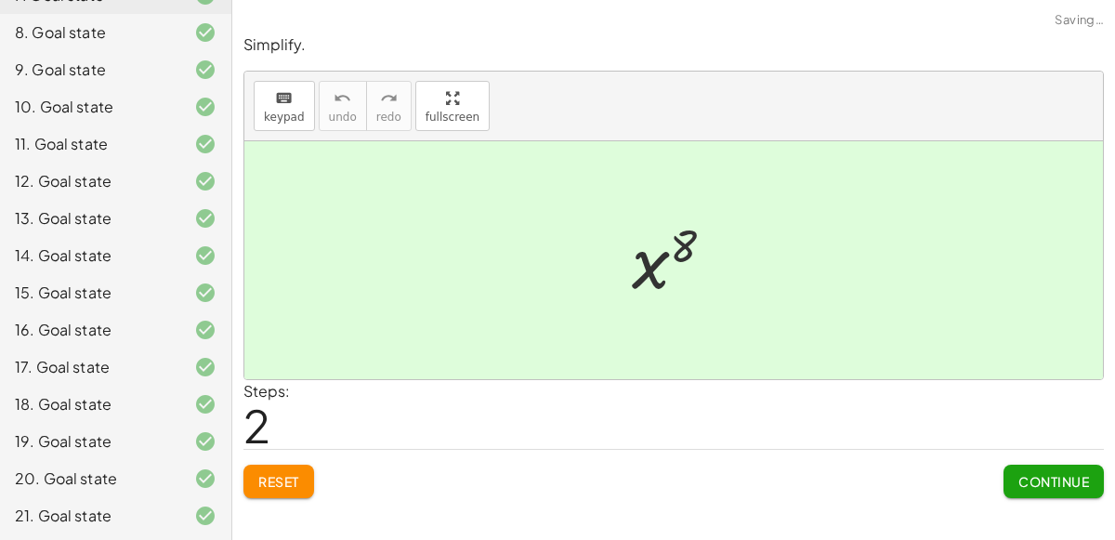
click at [100, 234] on div "13. Goal state" at bounding box center [115, 218] width 231 height 37
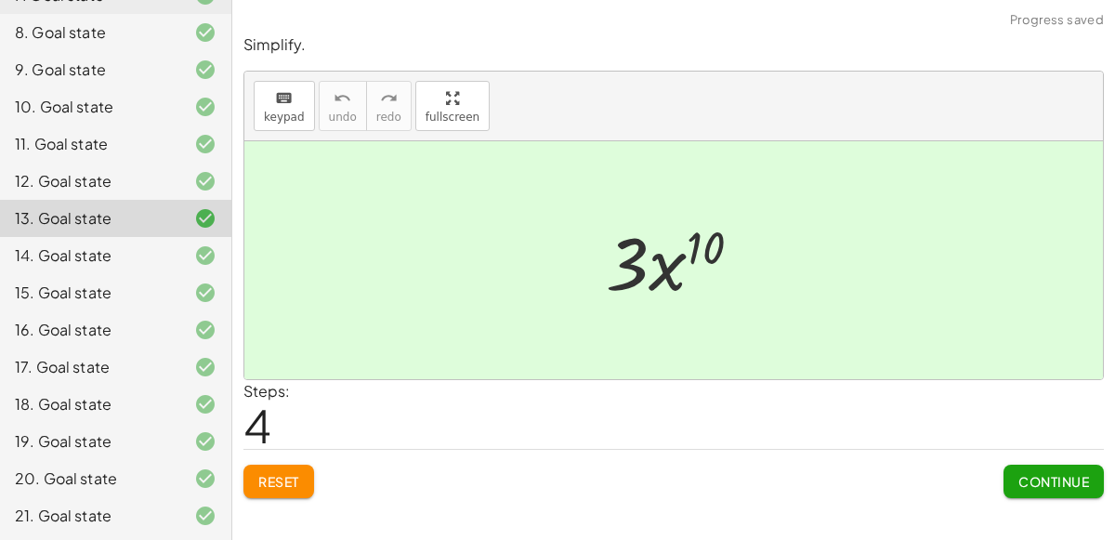
click at [86, 331] on div "16. Goal state" at bounding box center [90, 330] width 150 height 22
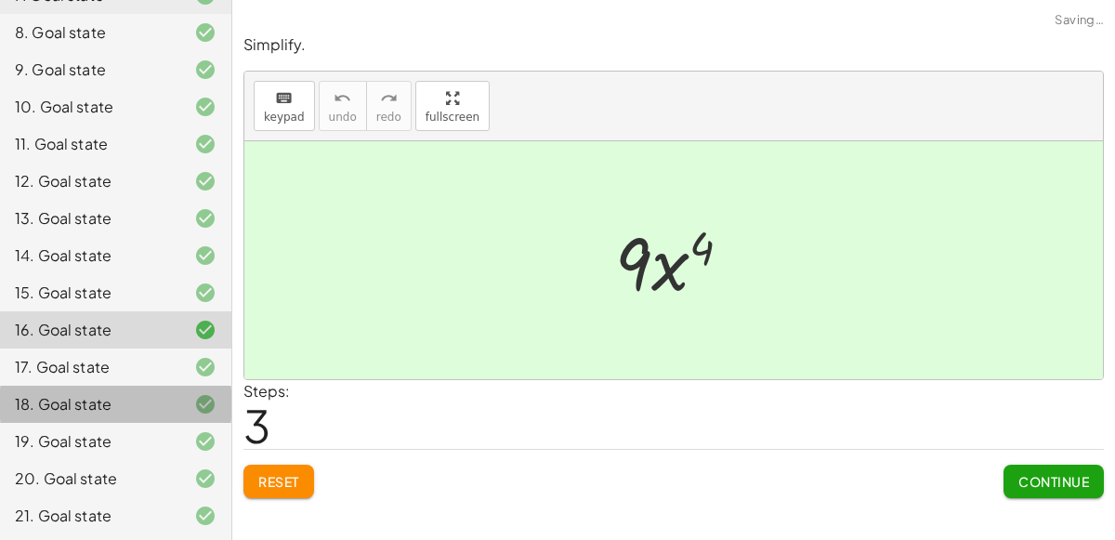
click at [108, 413] on div "18. Goal state" at bounding box center [90, 404] width 150 height 22
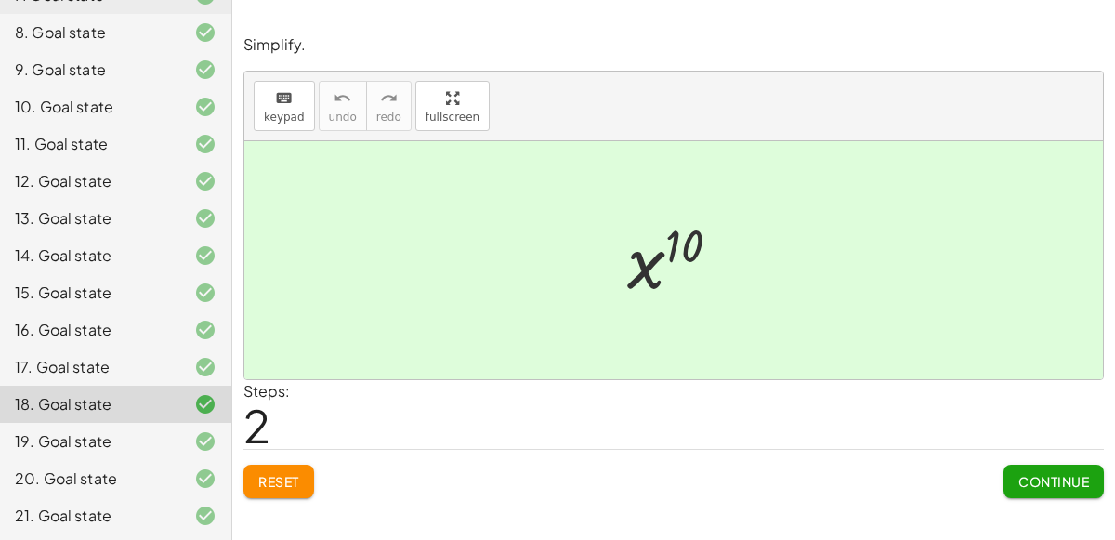
scroll to position [413, 0]
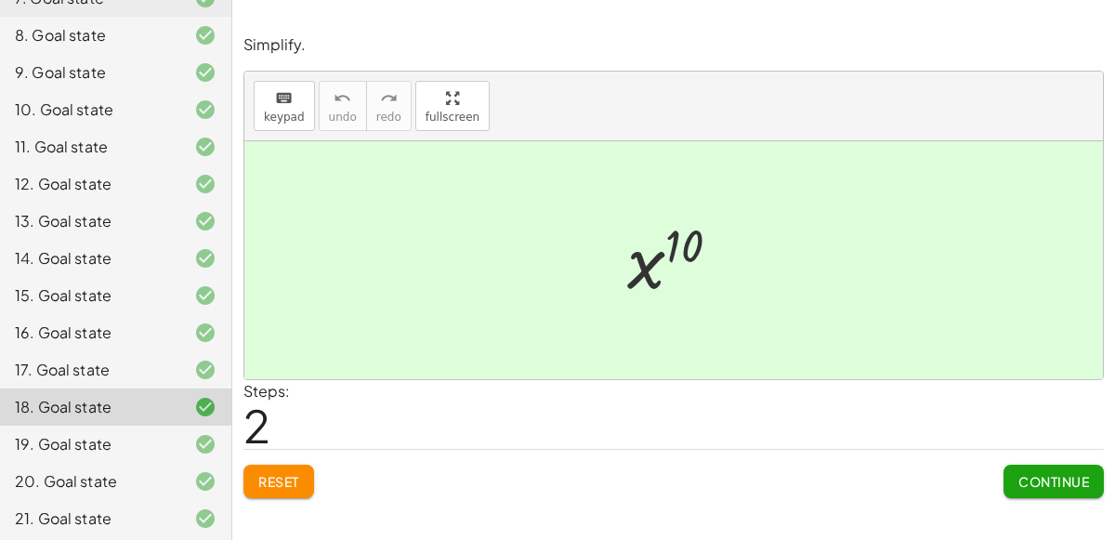
click at [120, 249] on div "14. Goal state" at bounding box center [90, 258] width 150 height 22
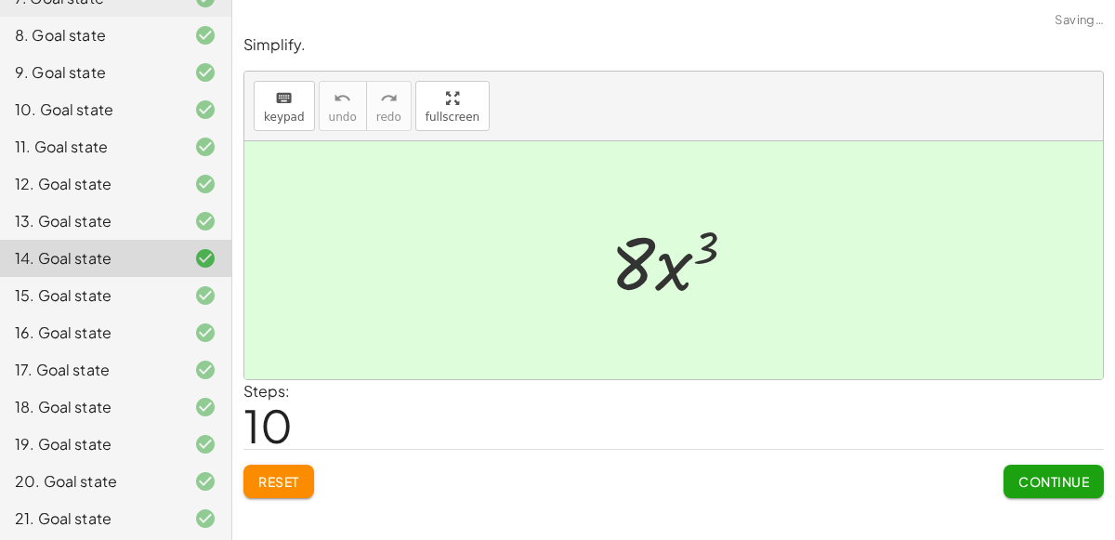
click at [160, 257] on div "14. Goal state" at bounding box center [90, 258] width 150 height 22
drag, startPoint x: 660, startPoint y: 259, endPoint x: 620, endPoint y: 195, distance: 75.6
click at [620, 195] on div "· ( · 2 · x ) · ( · 2 · x ) · ( · 2 · x ) · x · 2 · ( · 2 · x ) · ( · 2 · x ) ·…" at bounding box center [673, 260] width 859 height 238
drag, startPoint x: 693, startPoint y: 275, endPoint x: 672, endPoint y: 254, distance: 30.2
click at [672, 254] on div at bounding box center [681, 261] width 160 height 96
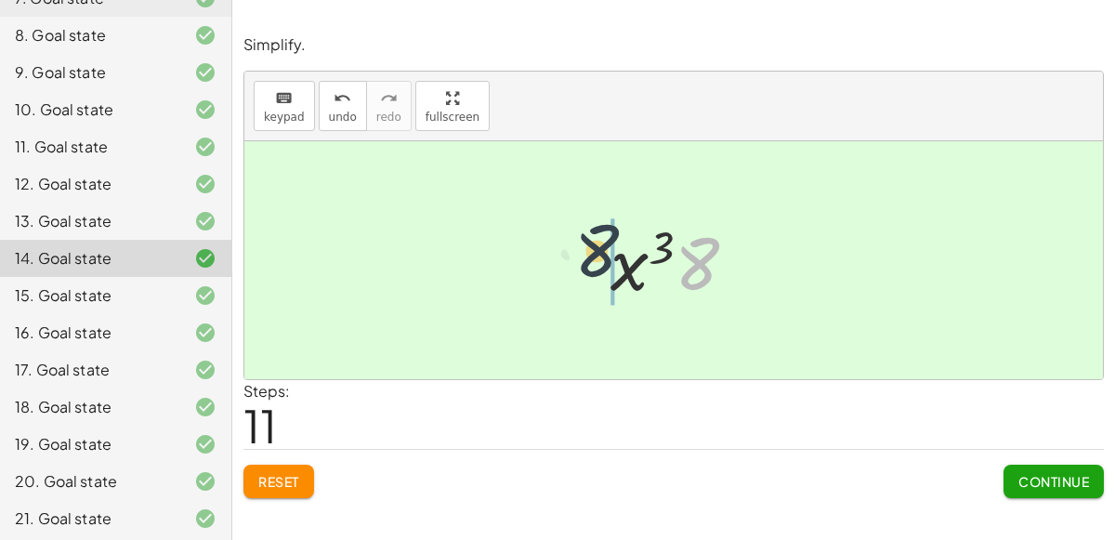
drag, startPoint x: 684, startPoint y: 273, endPoint x: 584, endPoint y: 261, distance: 101.1
click at [584, 261] on div "· ( · 2 · x ) · ( · 2 · x ) · ( · 2 · x ) · x · 2 · ( · 2 · x ) · ( · 2 · x ) ·…" at bounding box center [674, 260] width 183 height 105
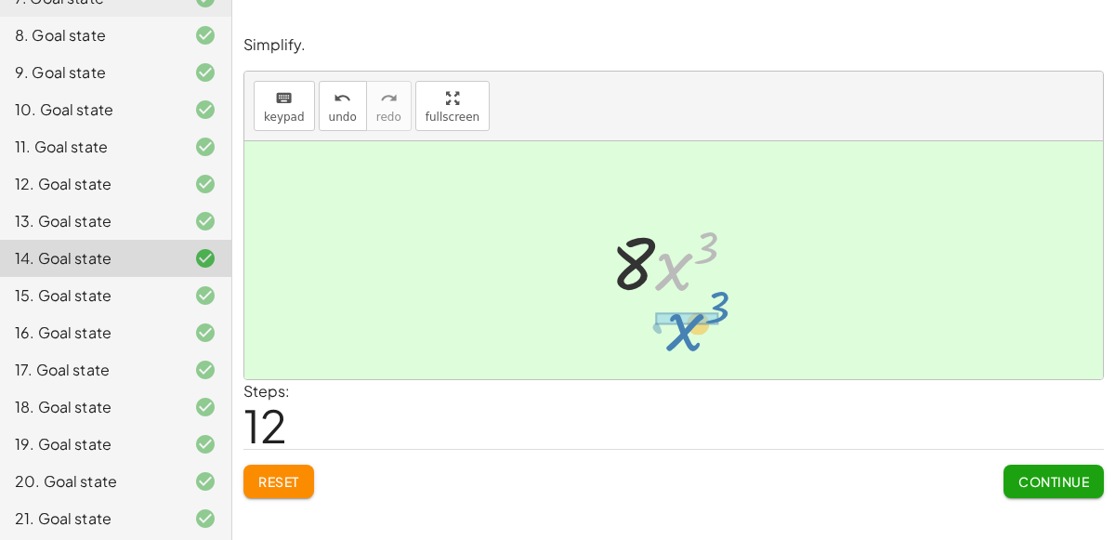
drag, startPoint x: 655, startPoint y: 271, endPoint x: 666, endPoint y: 331, distance: 60.5
click at [666, 331] on div "· ( · 2 · x ) · ( · 2 · x ) · ( · 2 · x ) · x · 2 · ( · 2 · x ) · ( · 2 · x ) ·…" at bounding box center [673, 260] width 859 height 238
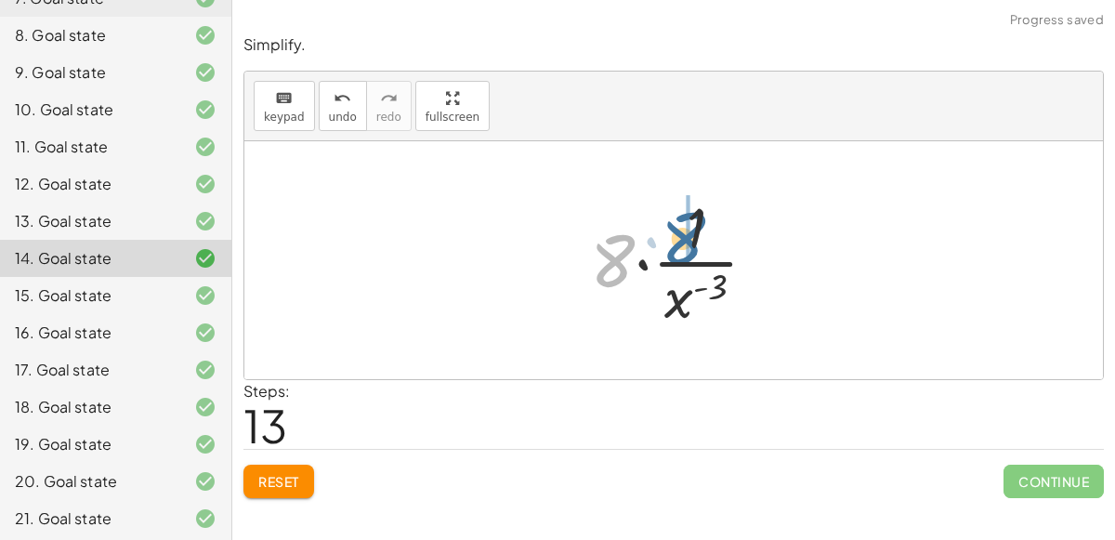
drag, startPoint x: 617, startPoint y: 252, endPoint x: 687, endPoint y: 228, distance: 73.8
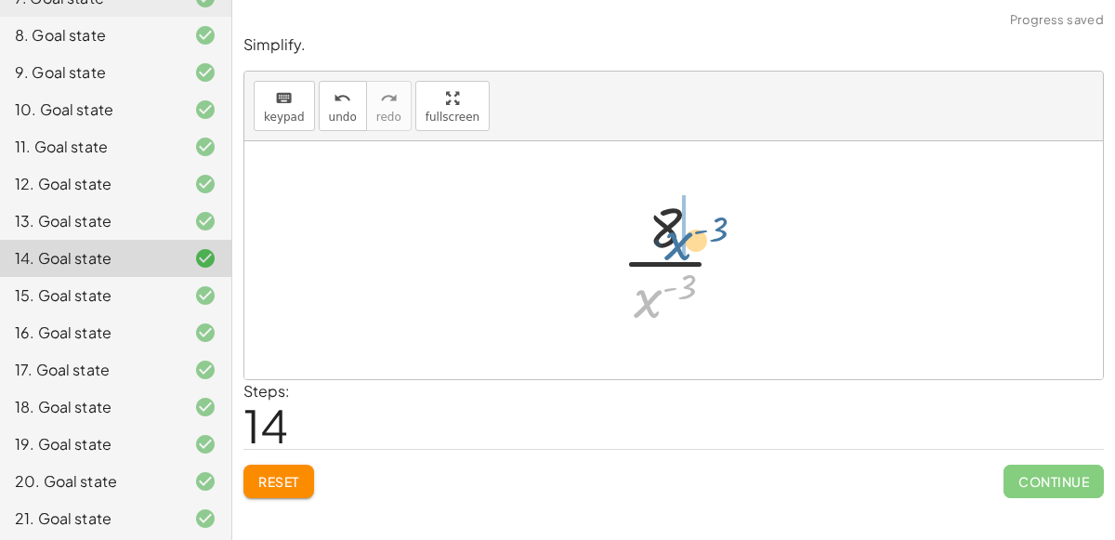
drag, startPoint x: 640, startPoint y: 289, endPoint x: 669, endPoint y: 225, distance: 70.3
click at [669, 225] on div at bounding box center [681, 260] width 138 height 143
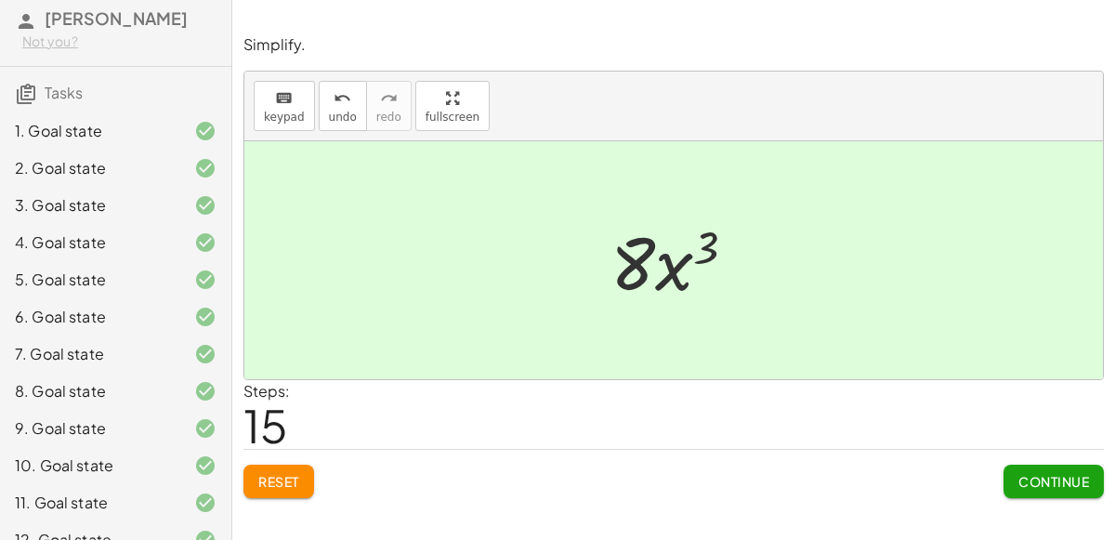
scroll to position [0, 0]
